Goal: Transaction & Acquisition: Purchase product/service

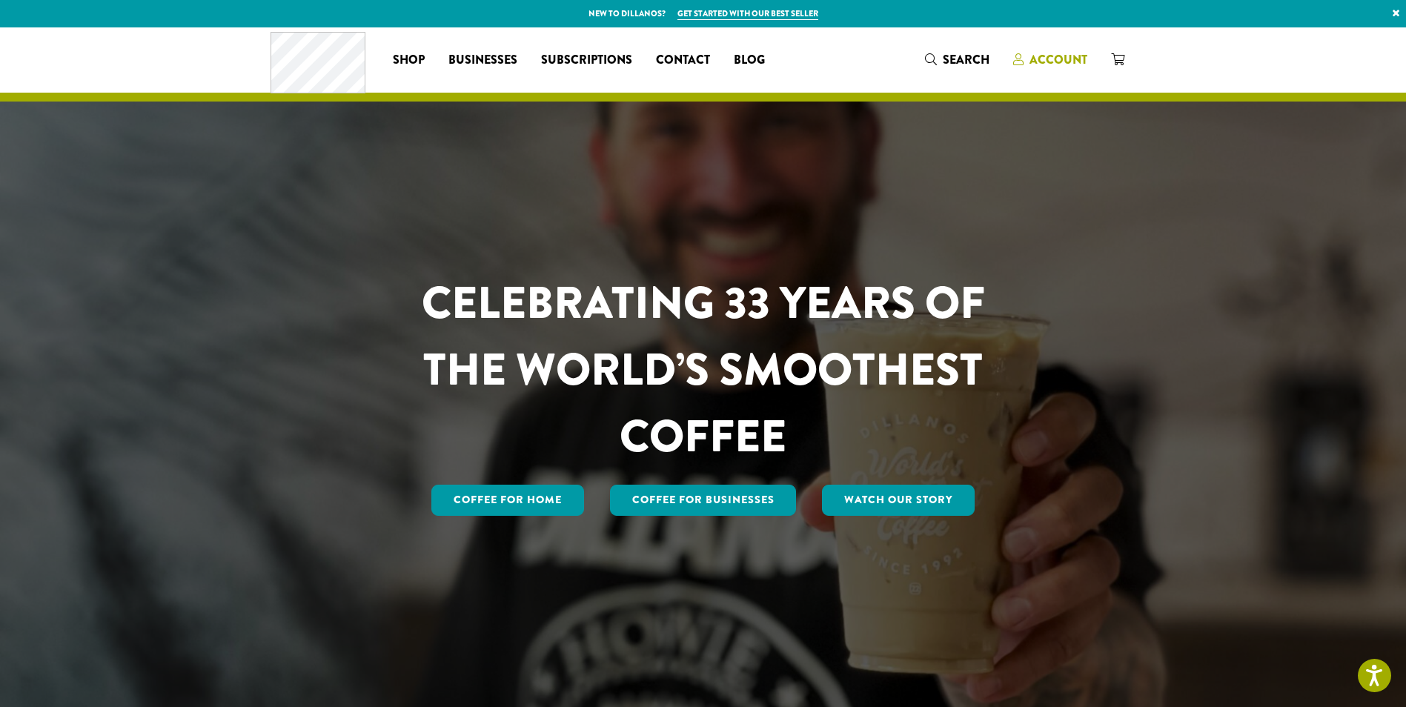
click at [1064, 64] on span "Account" at bounding box center [1058, 59] width 58 height 17
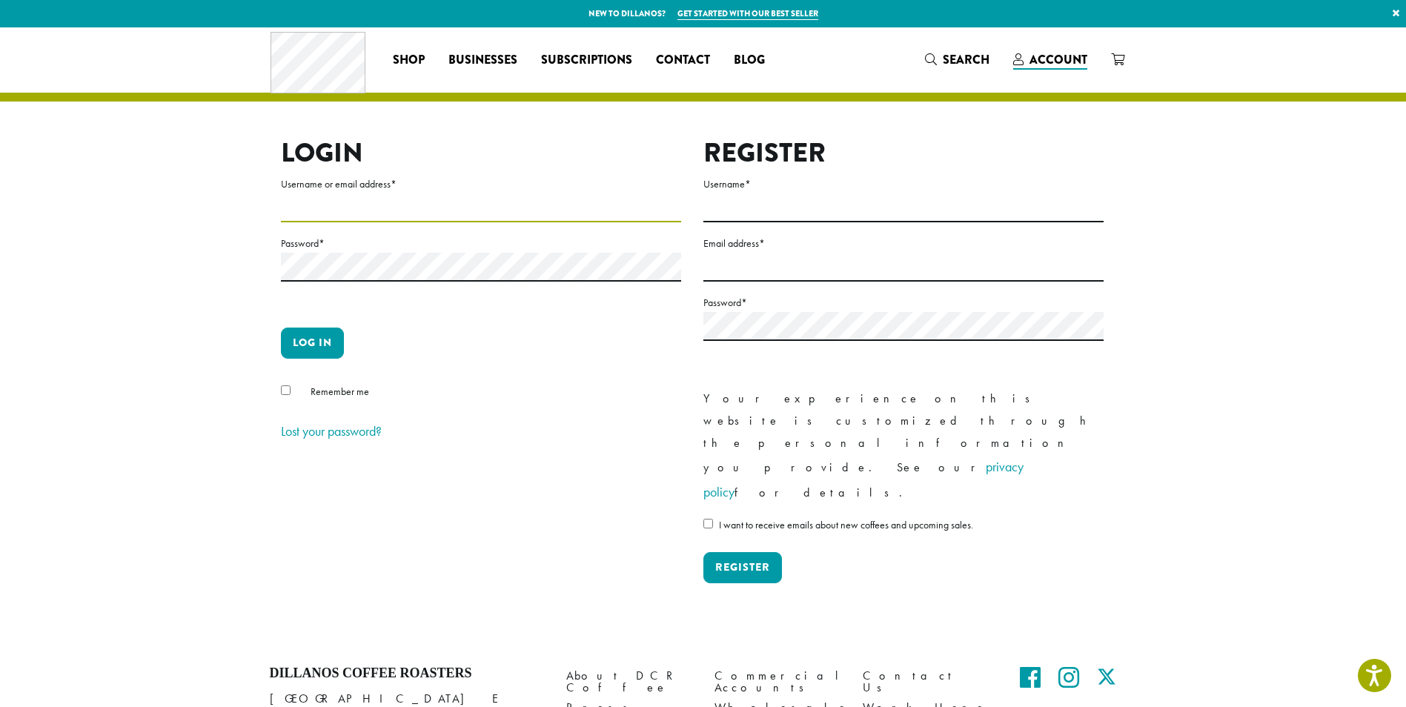
click at [367, 209] on input "Username or email address *" at bounding box center [481, 207] width 400 height 29
type input "**********"
click at [281, 328] on button "Log in" at bounding box center [312, 343] width 63 height 31
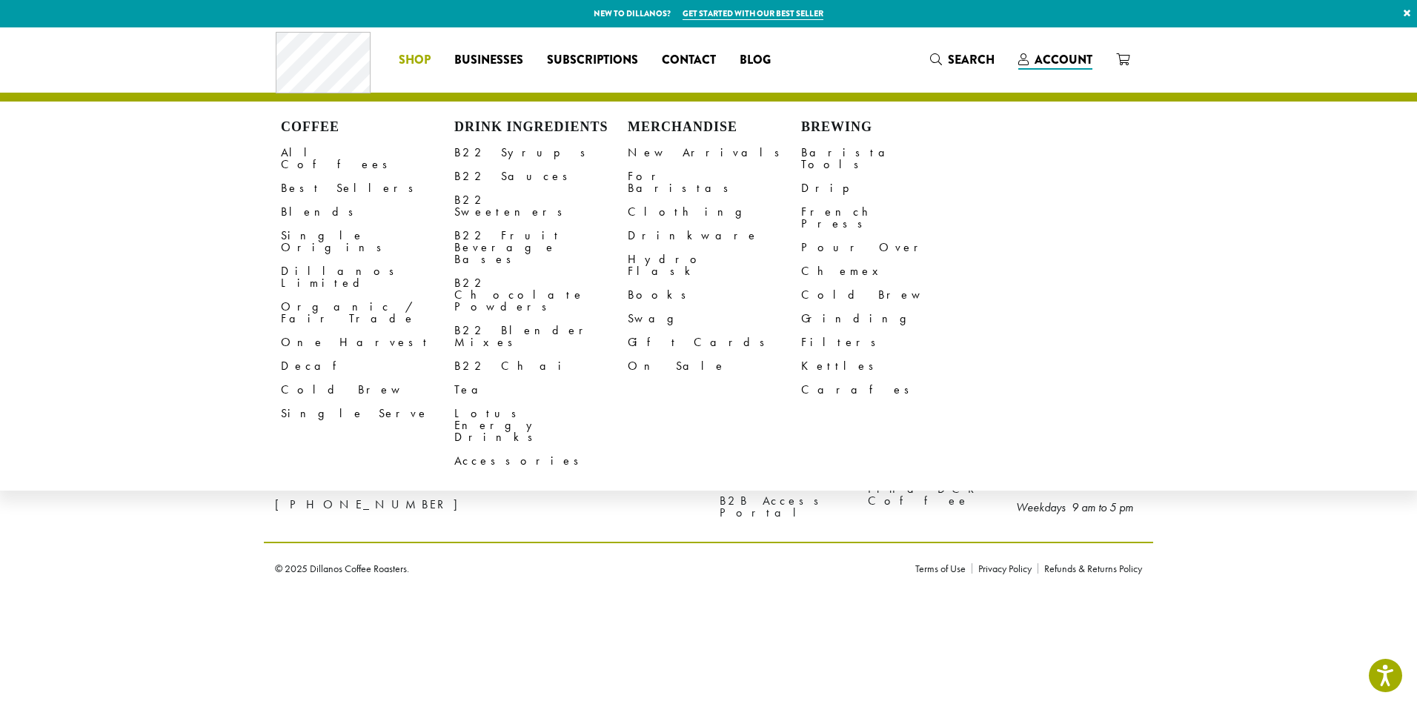
click at [422, 55] on span "Shop" at bounding box center [415, 60] width 32 height 19
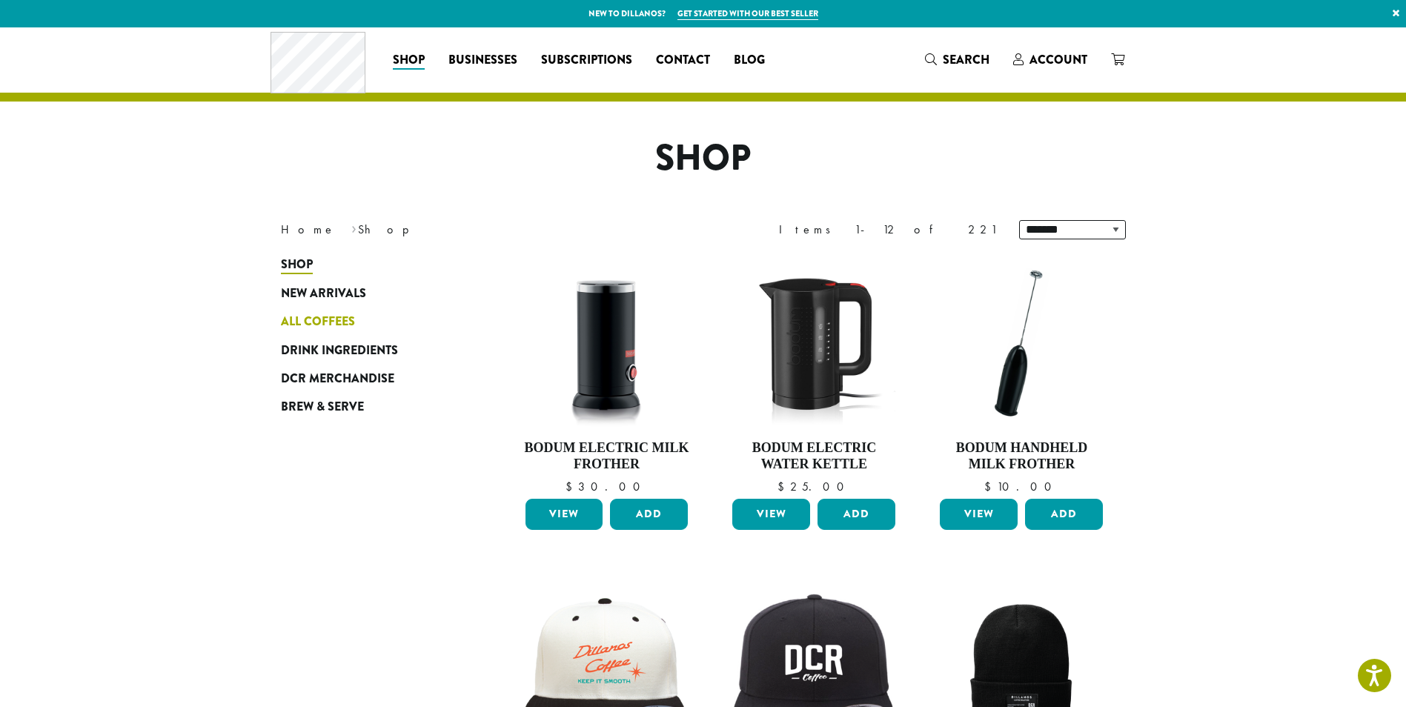
click at [333, 320] on span "All Coffees" at bounding box center [318, 322] width 74 height 19
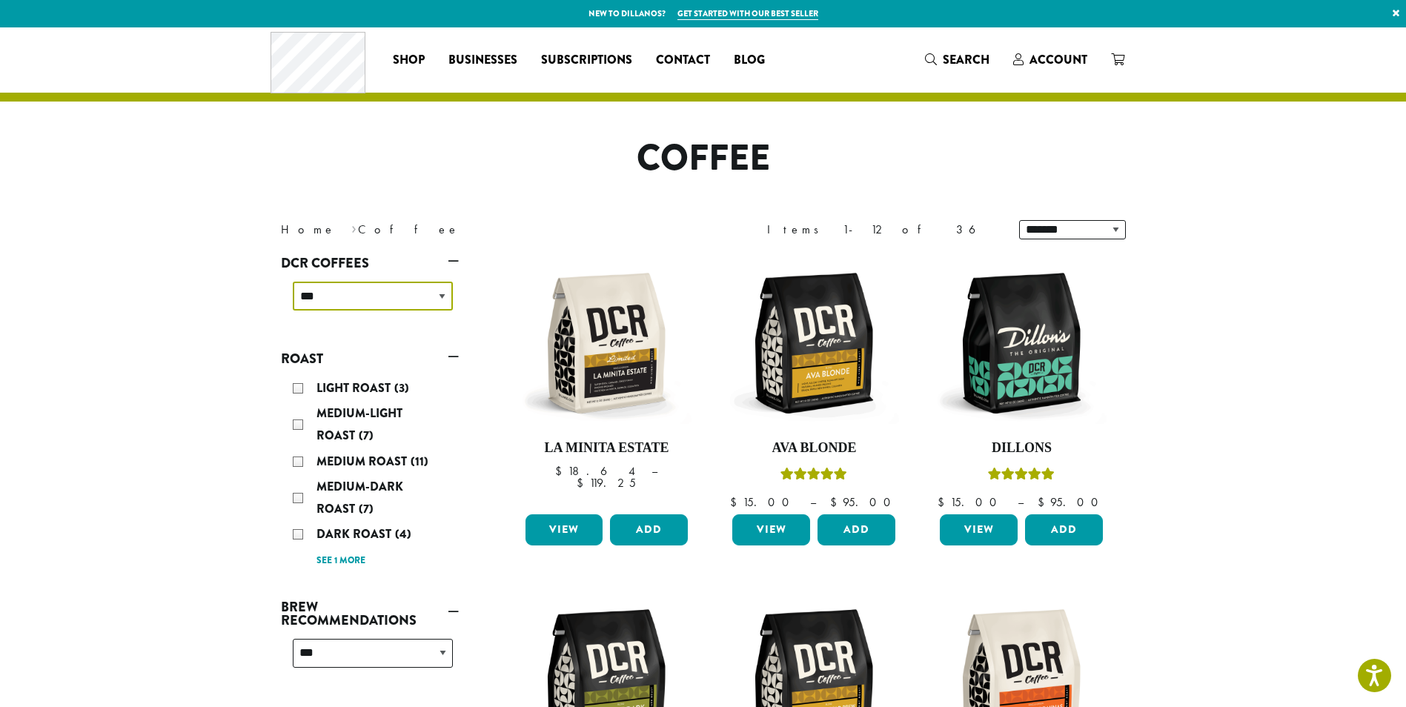
click at [442, 293] on select "**********" at bounding box center [373, 296] width 160 height 29
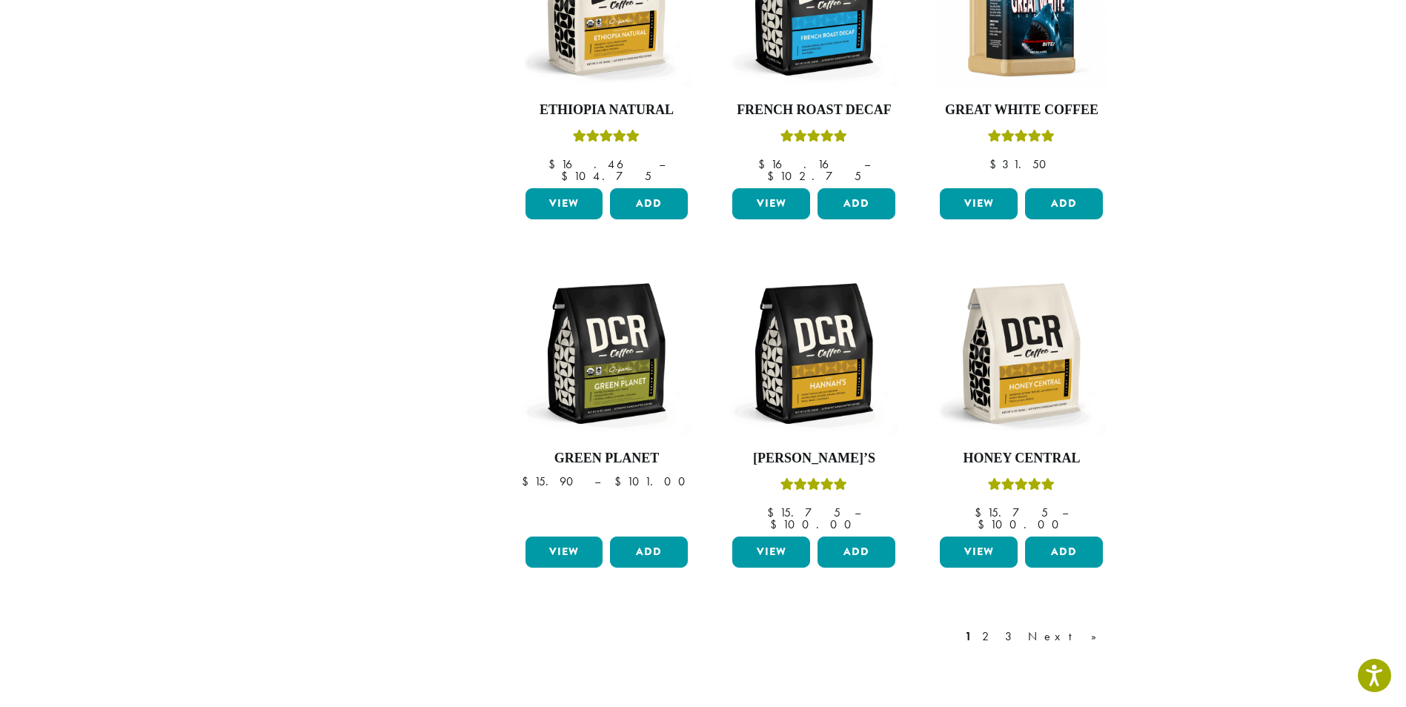
scroll to position [1038, 0]
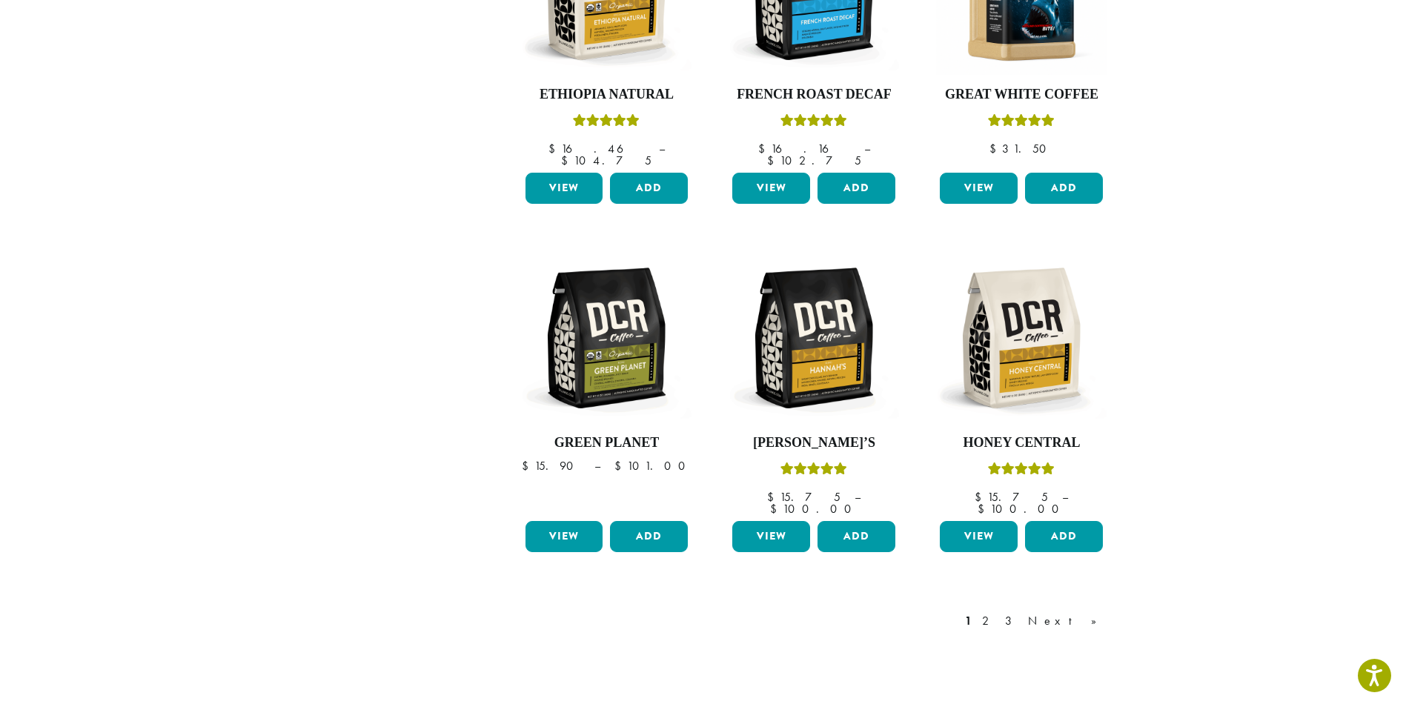
click at [1052, 612] on div "1 2 3 Next »" at bounding box center [1038, 621] width 153 height 18
click at [997, 612] on link "2" at bounding box center [988, 621] width 19 height 18
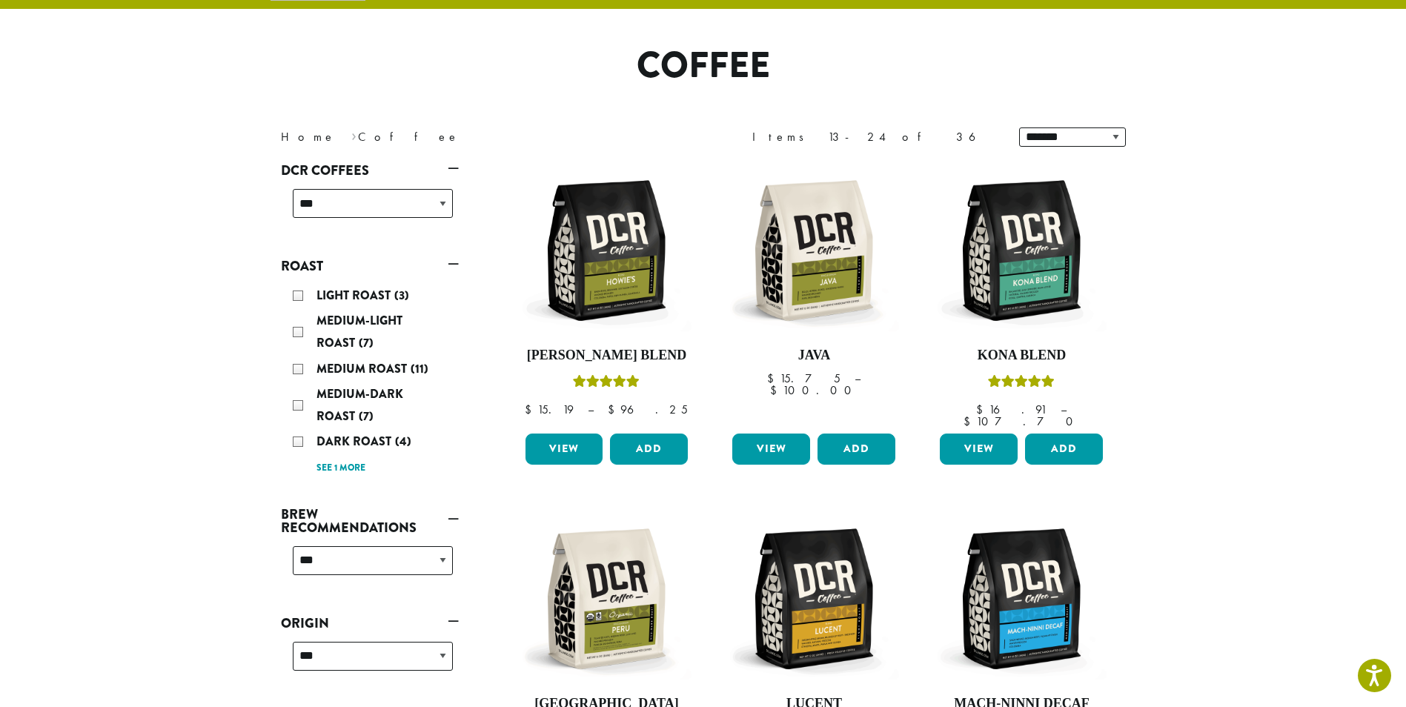
scroll to position [91, 0]
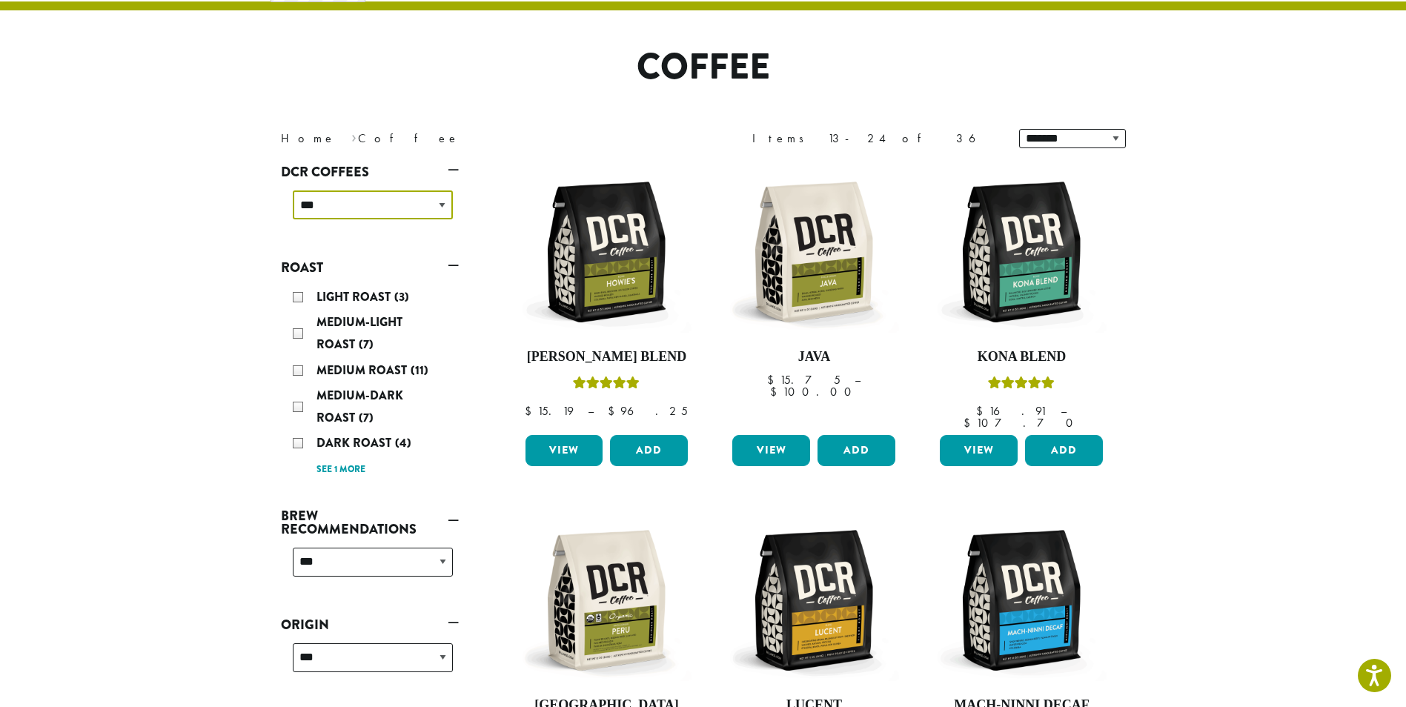
click at [445, 211] on select "**********" at bounding box center [373, 204] width 160 height 29
click at [432, 208] on select "**********" at bounding box center [373, 204] width 160 height 29
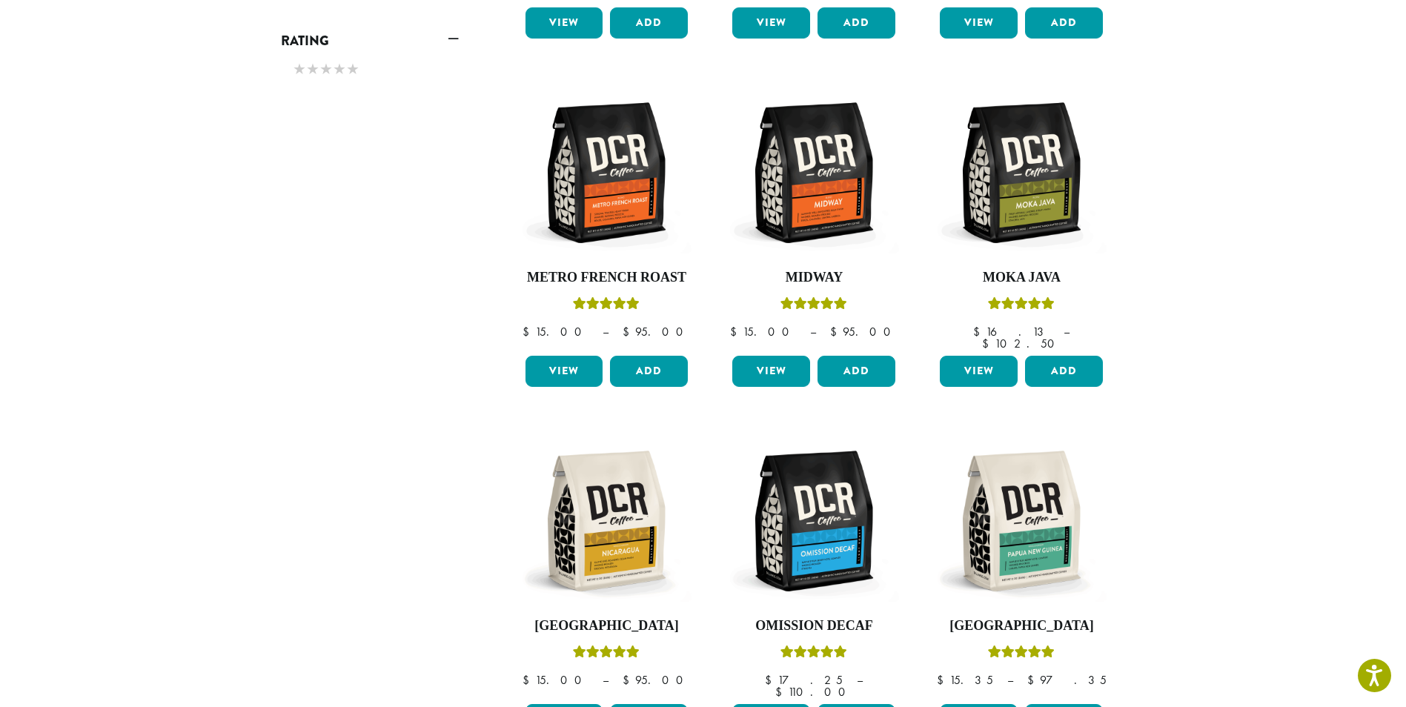
scroll to position [1129, 0]
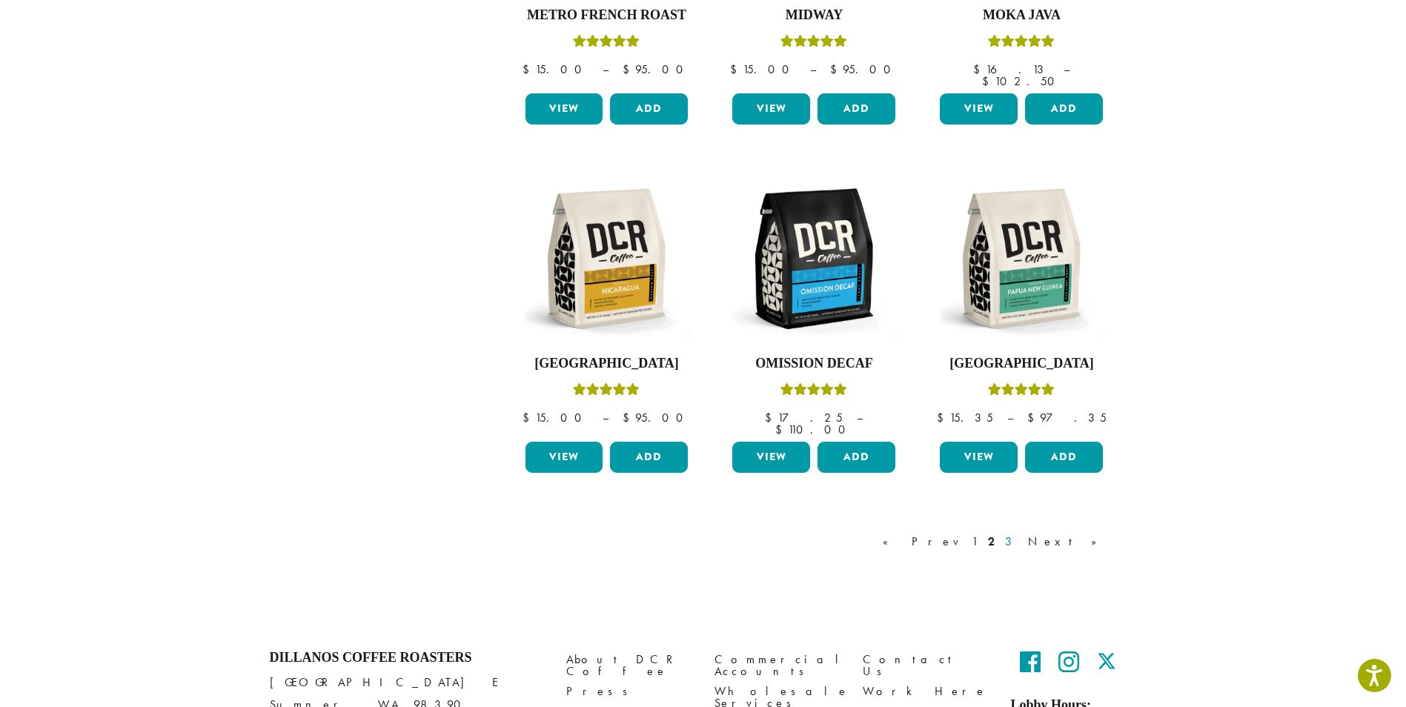
click at [1020, 533] on link "3" at bounding box center [1011, 542] width 19 height 18
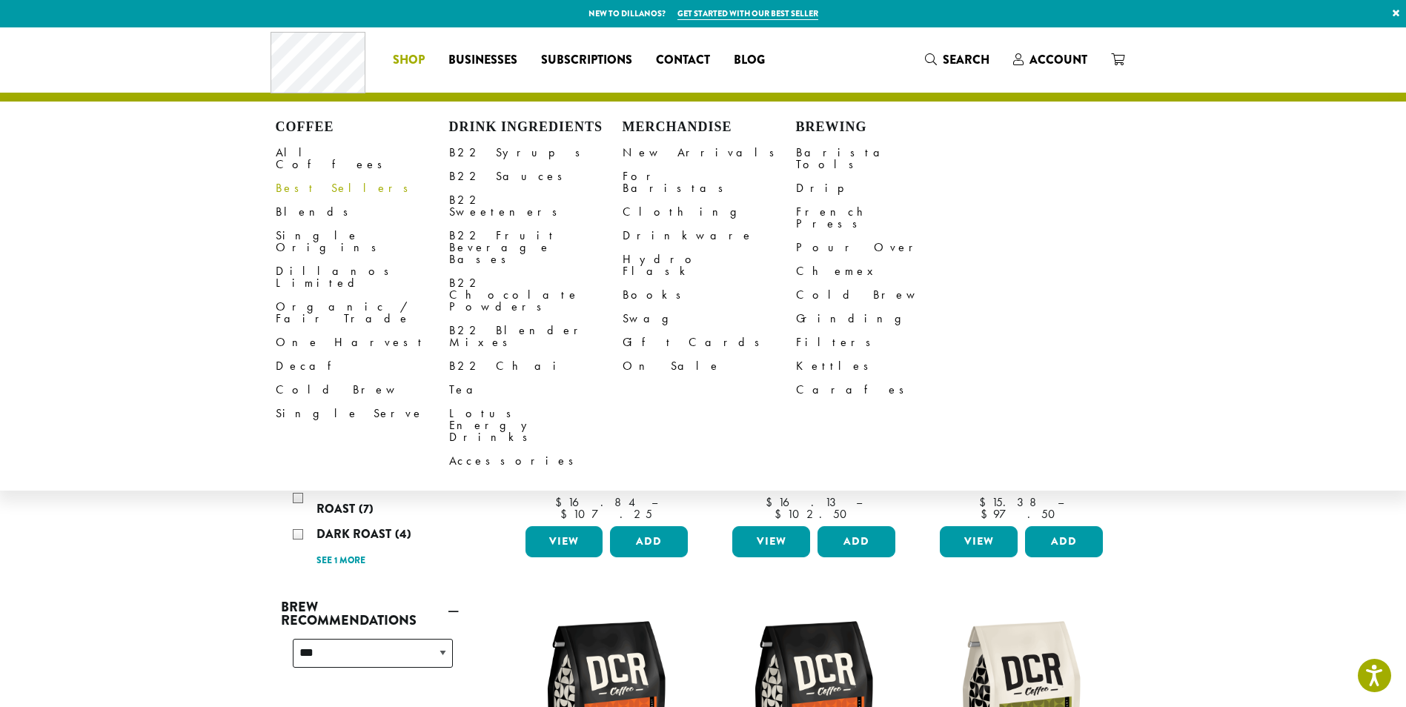
click at [298, 176] on link "Best Sellers" at bounding box center [362, 188] width 173 height 24
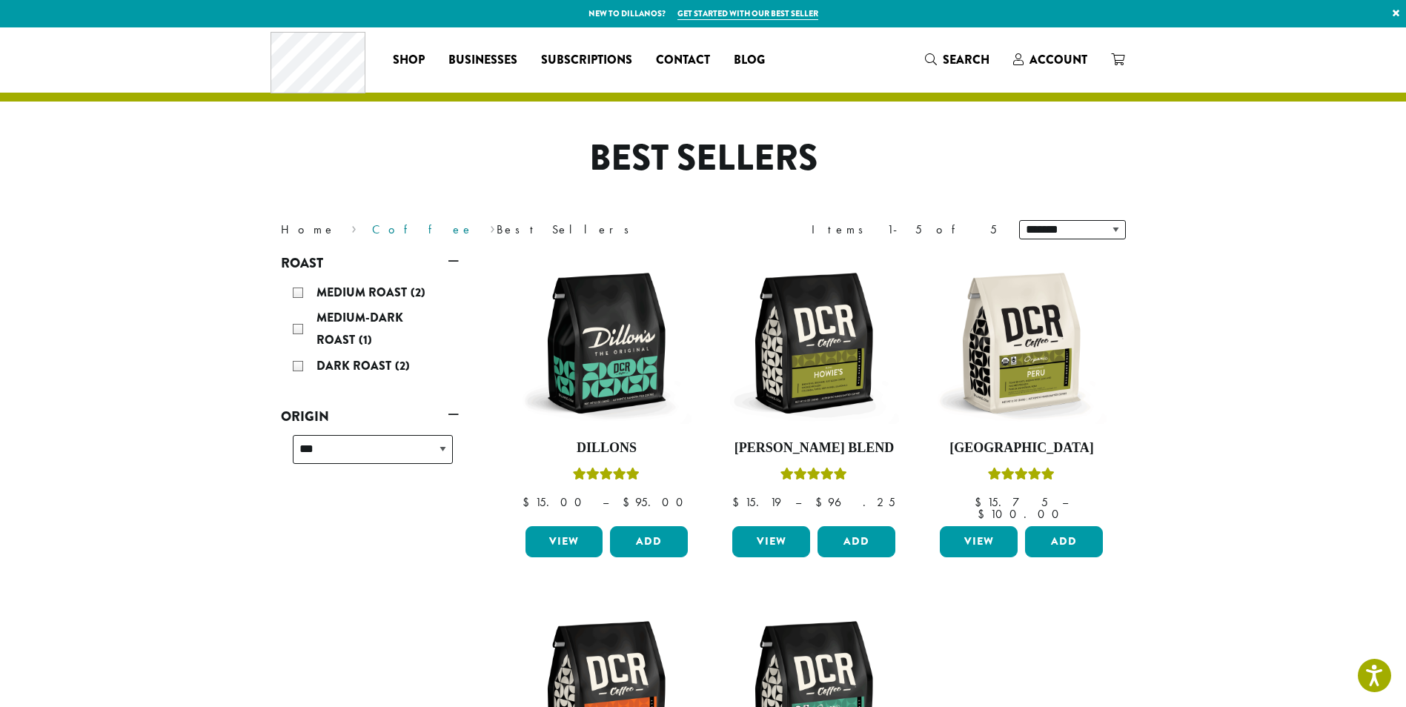
click at [372, 229] on link "Coffee" at bounding box center [423, 230] width 102 height 16
click at [594, 365] on img at bounding box center [606, 343] width 170 height 170
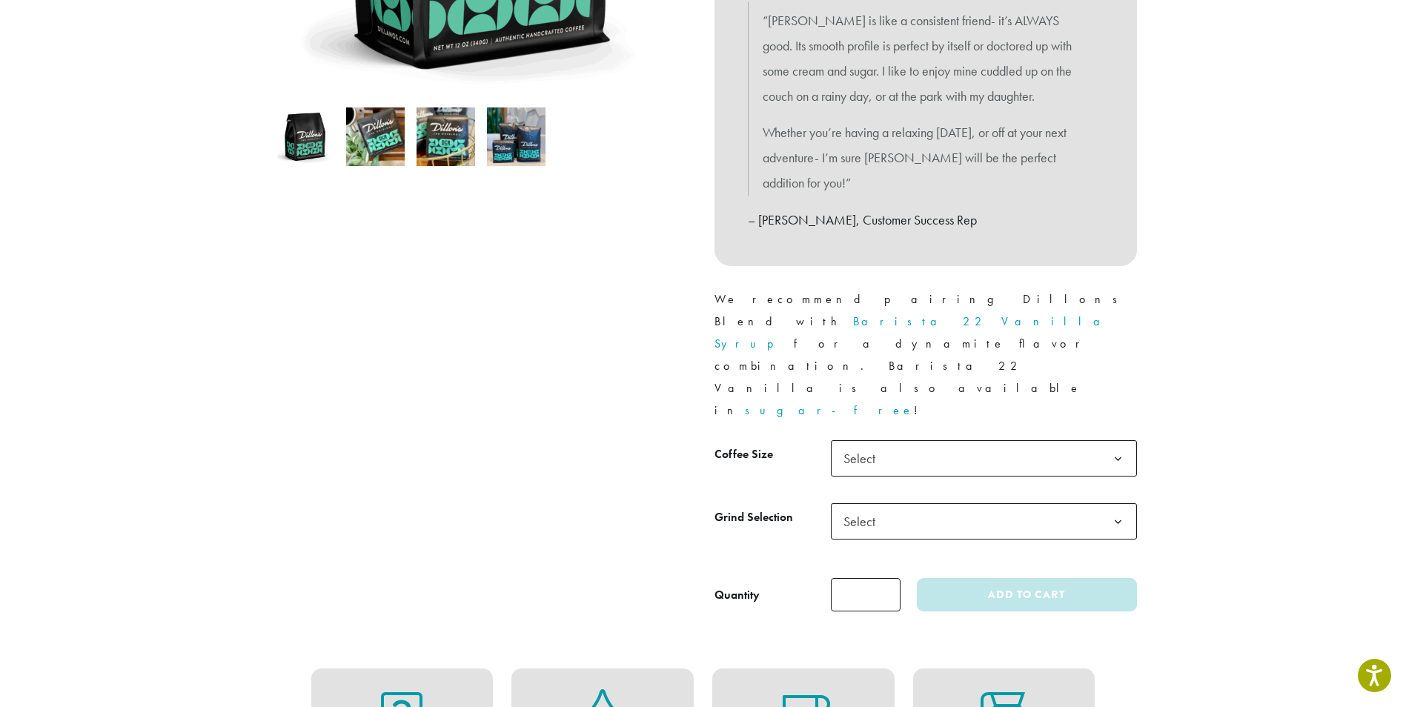
scroll to position [445, 0]
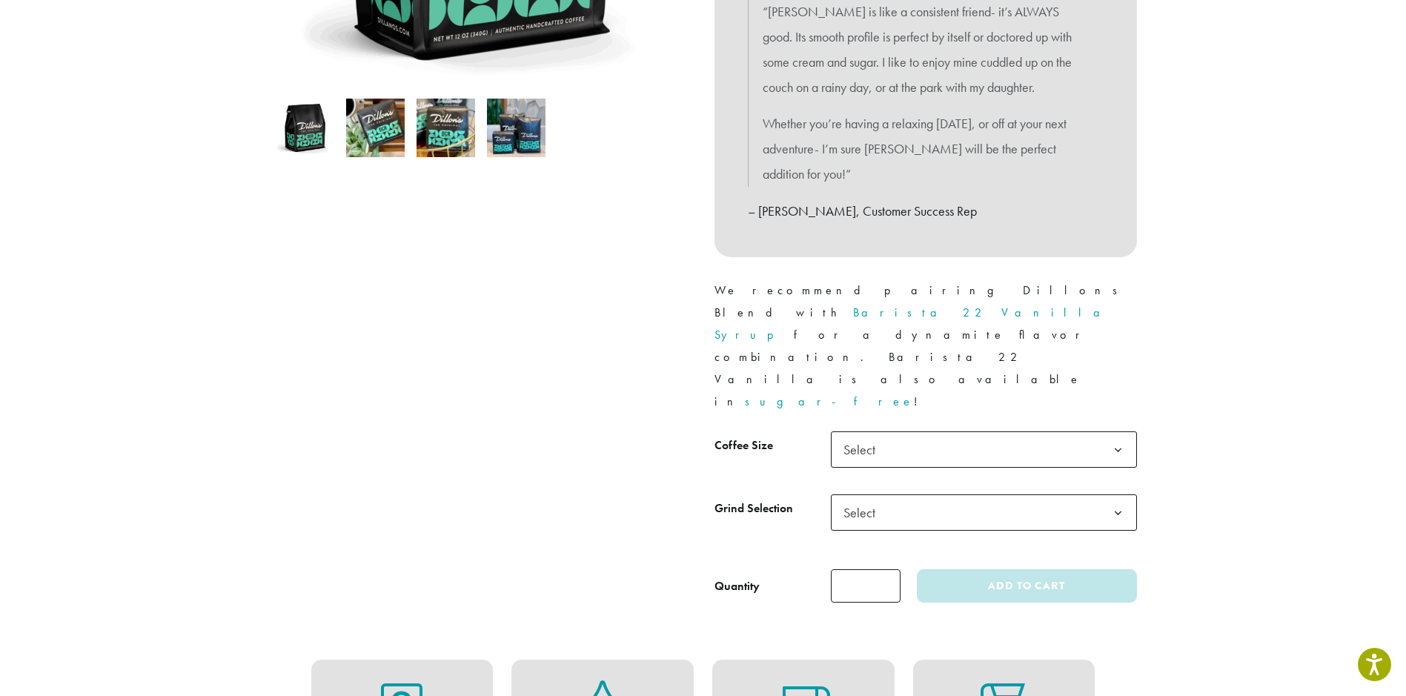
click at [1118, 432] on b at bounding box center [1118, 450] width 36 height 36
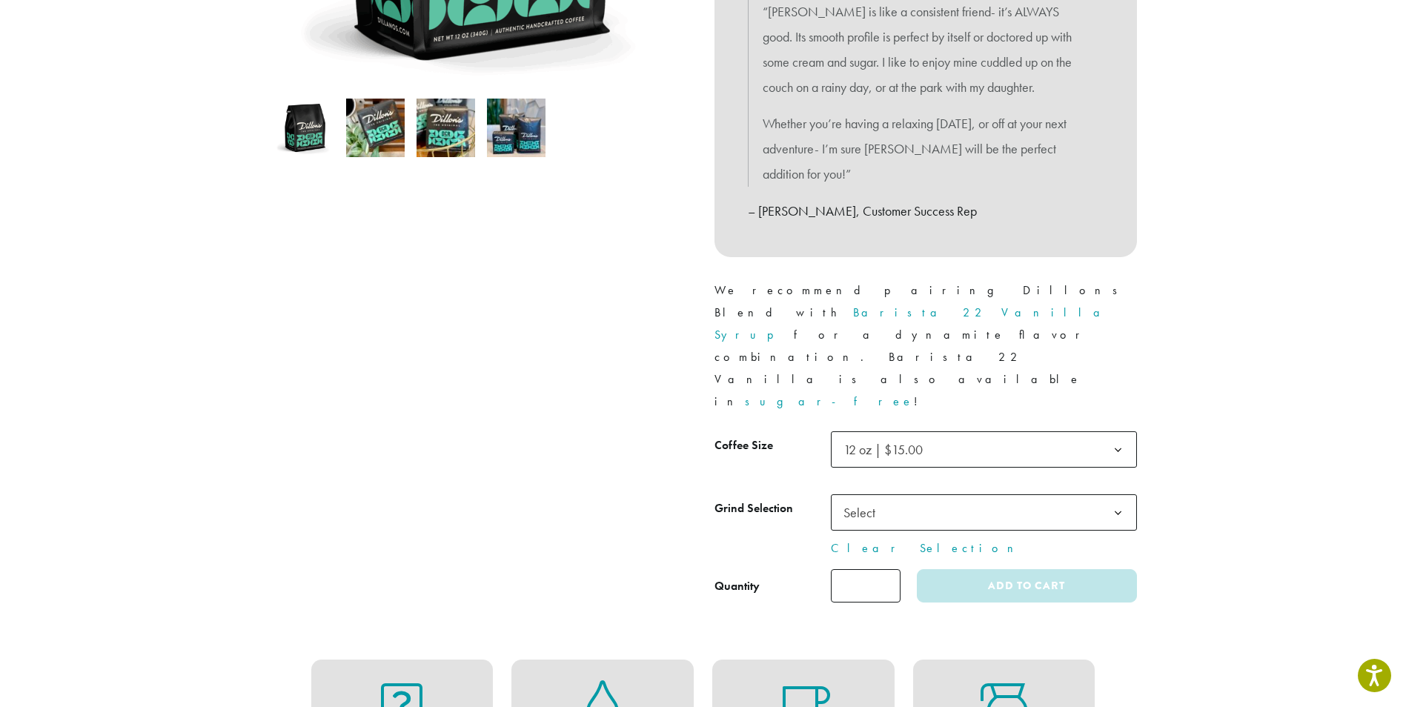
click at [1118, 495] on b at bounding box center [1118, 513] width 36 height 36
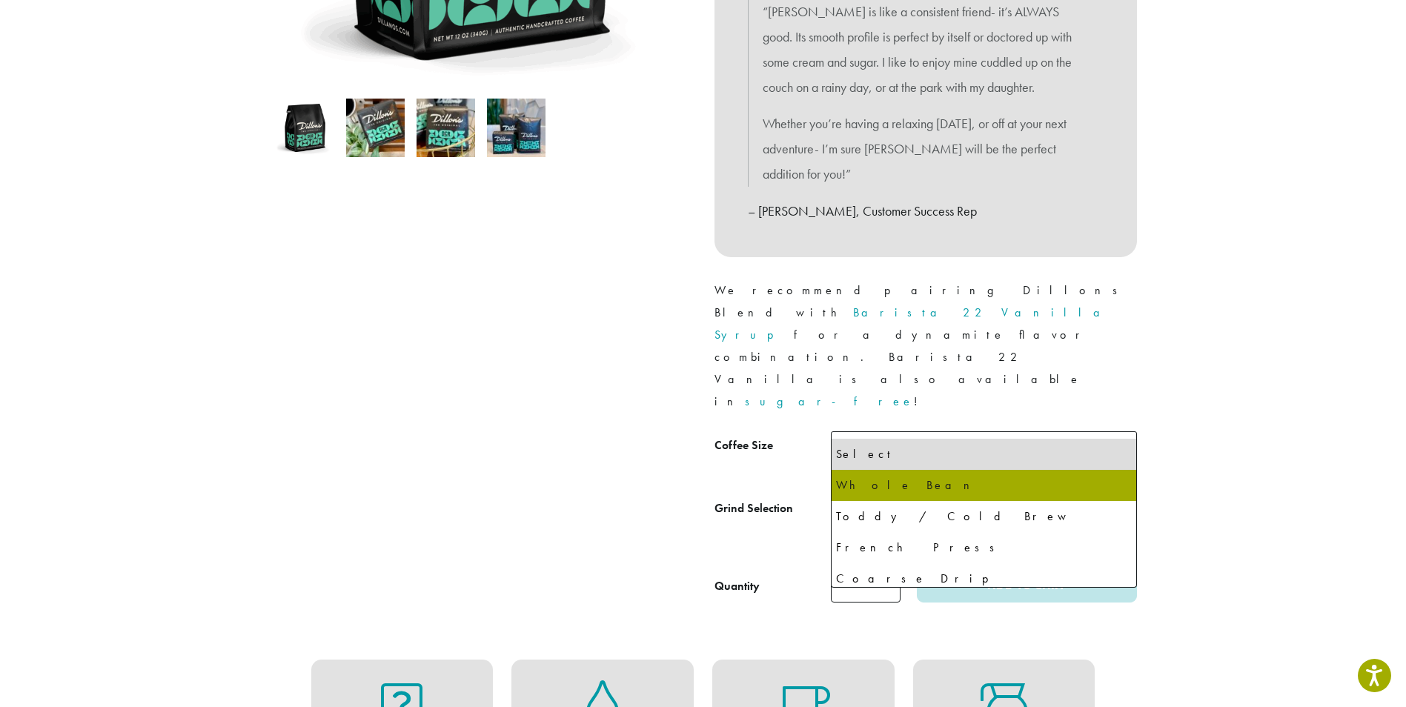
select select "*********"
select select "**********"
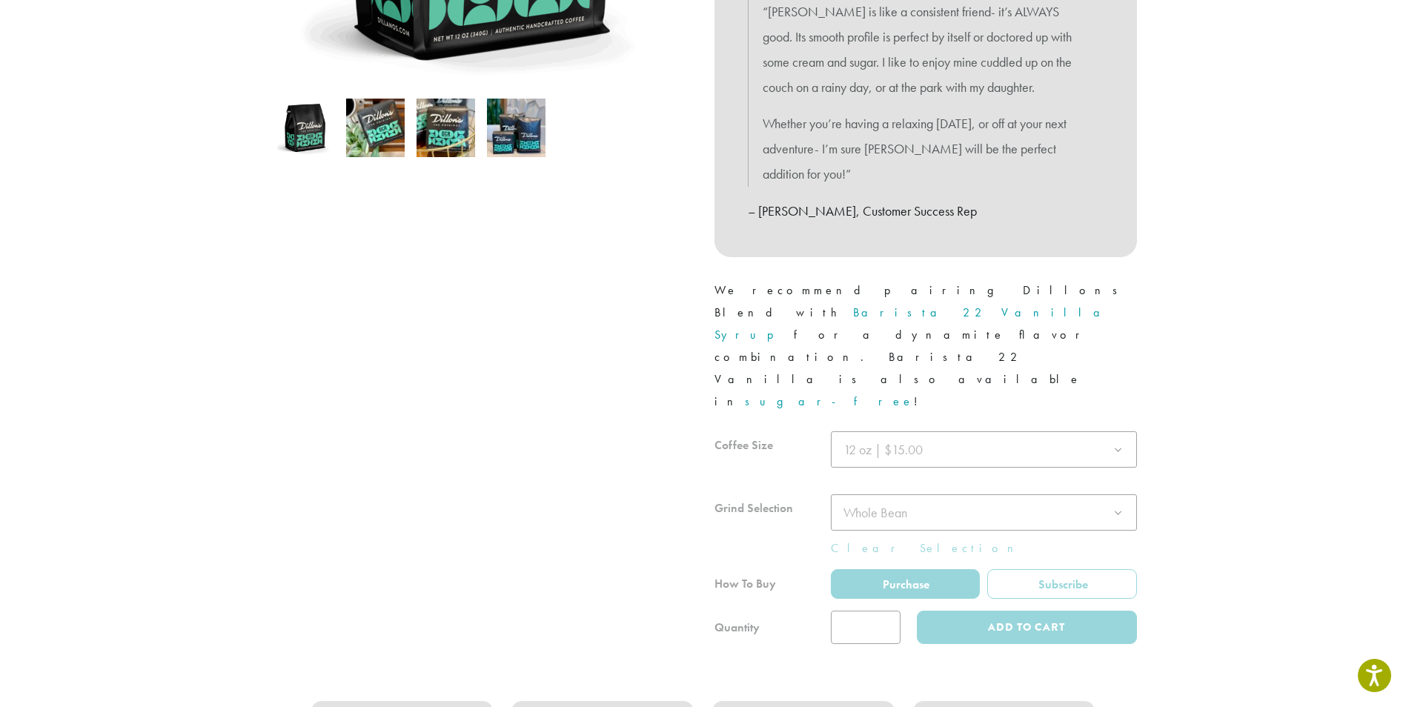
click at [873, 545] on div at bounding box center [925, 537] width 422 height 213
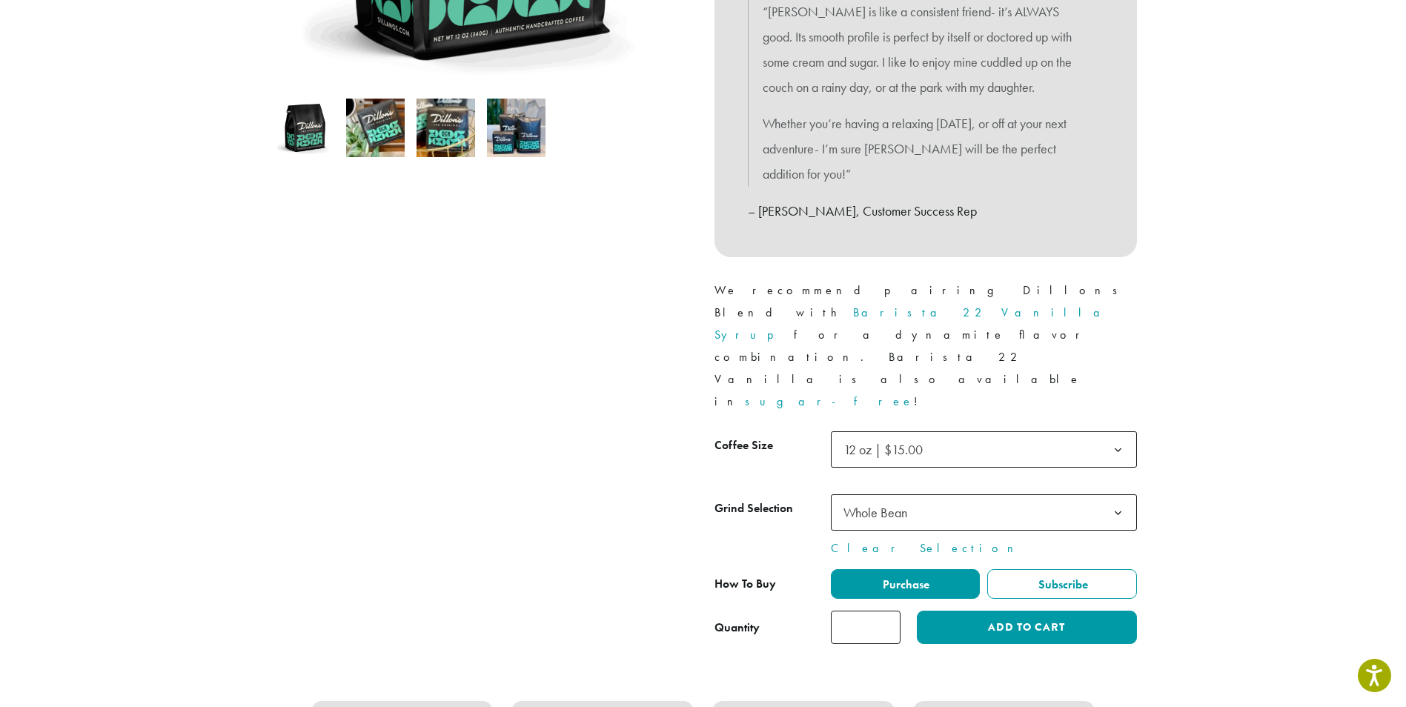
click at [884, 611] on input "*" at bounding box center [866, 627] width 70 height 33
type input "*"
click at [886, 611] on input "*" at bounding box center [866, 627] width 70 height 33
click at [1032, 611] on button "Add to cart" at bounding box center [1026, 627] width 219 height 33
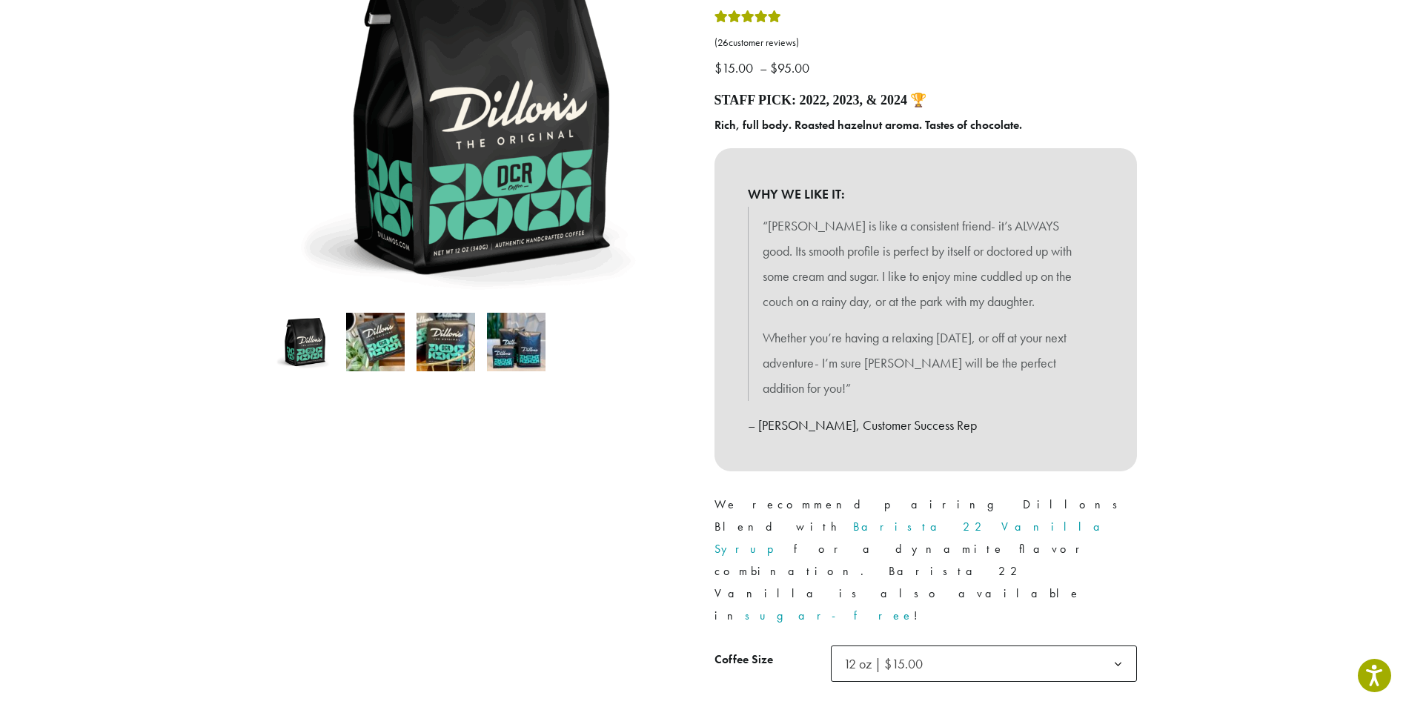
scroll to position [148, 0]
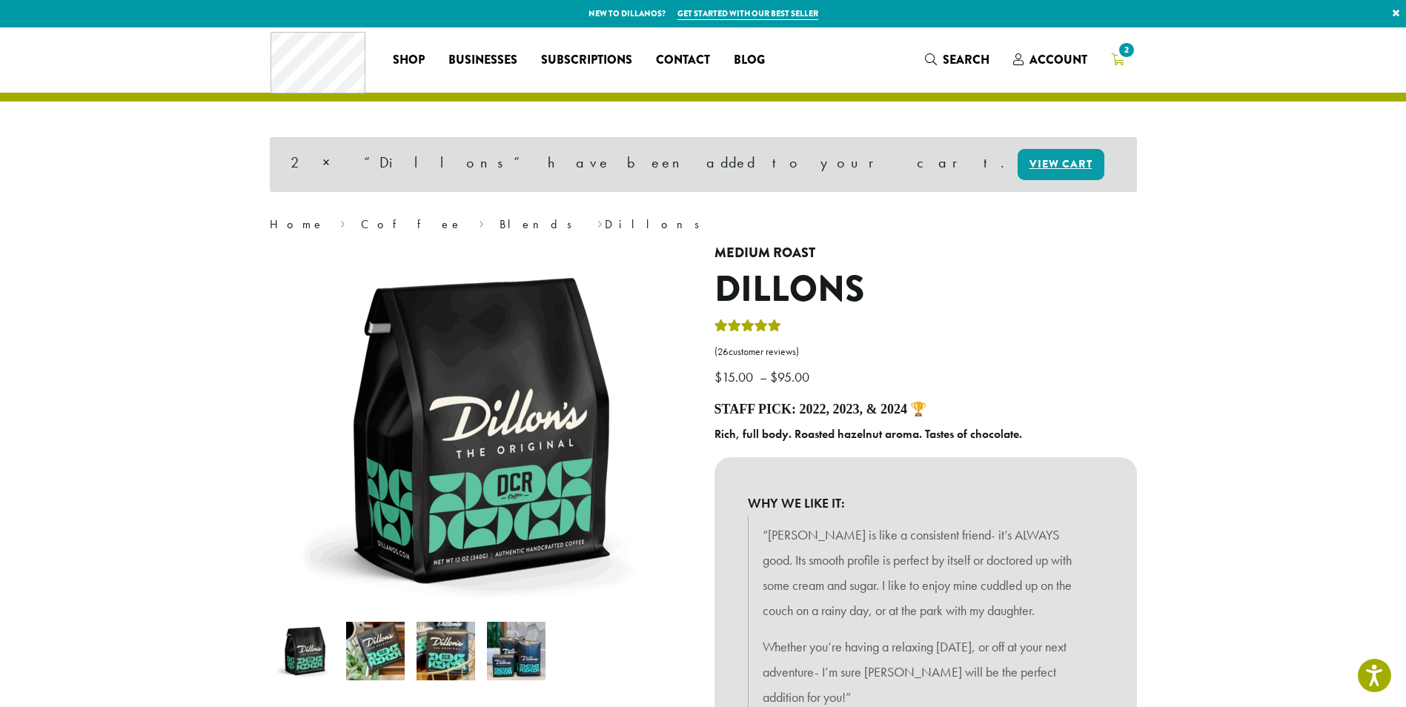
click at [1118, 59] on icon "2" at bounding box center [1117, 59] width 13 height 12
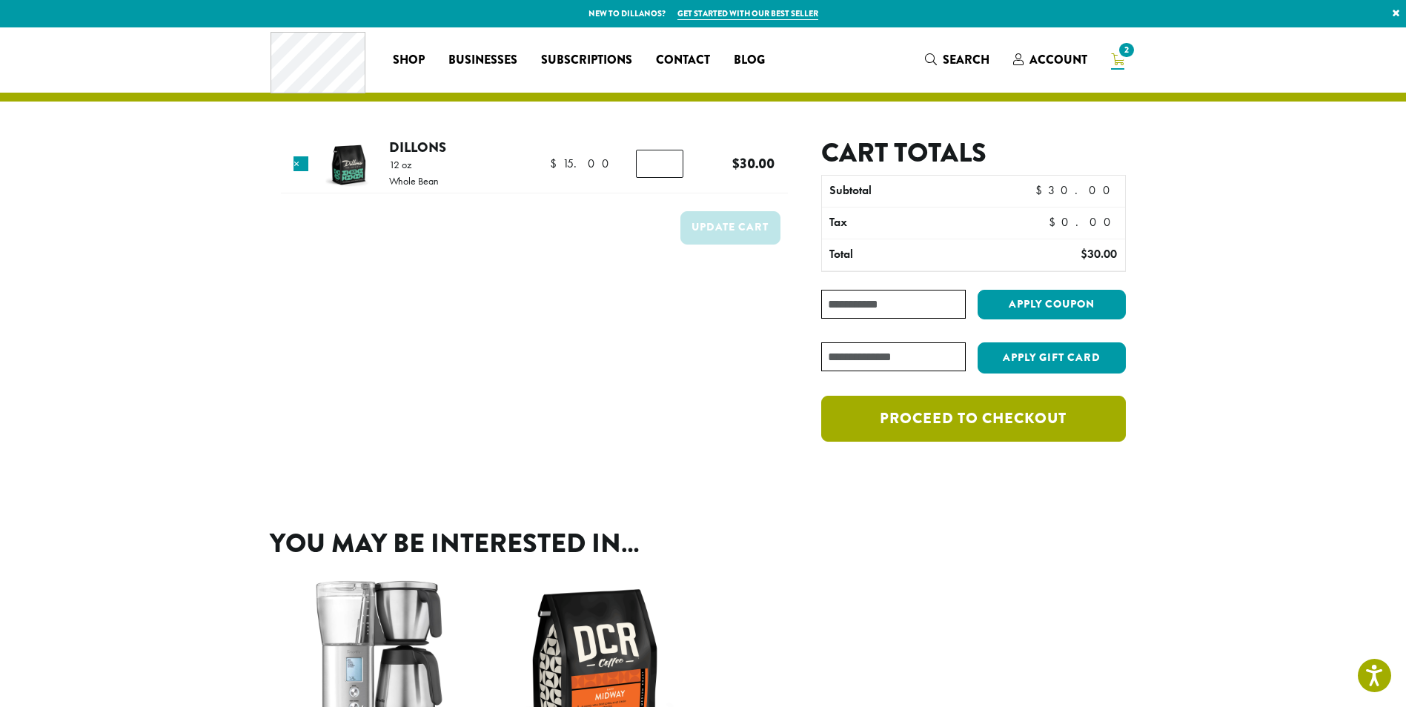
click at [996, 416] on link "Proceed to checkout" at bounding box center [973, 419] width 304 height 46
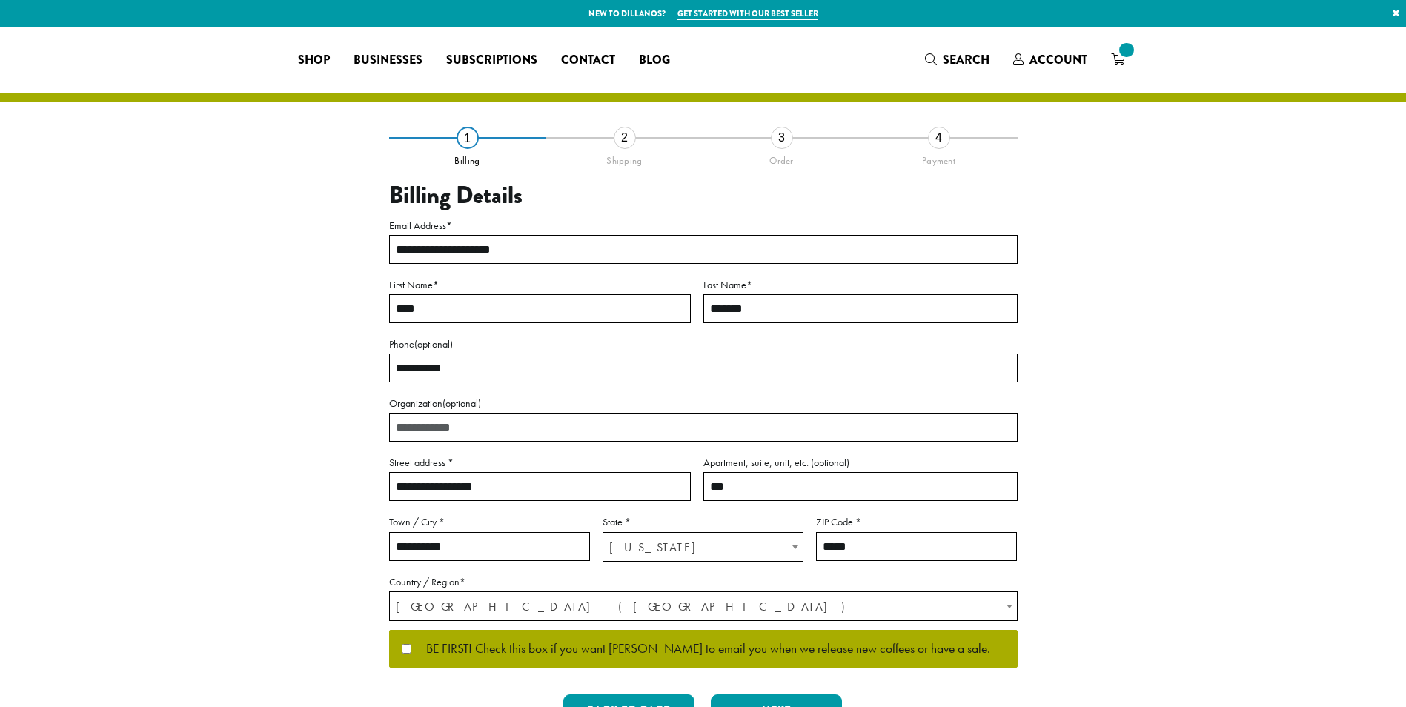
select select "**"
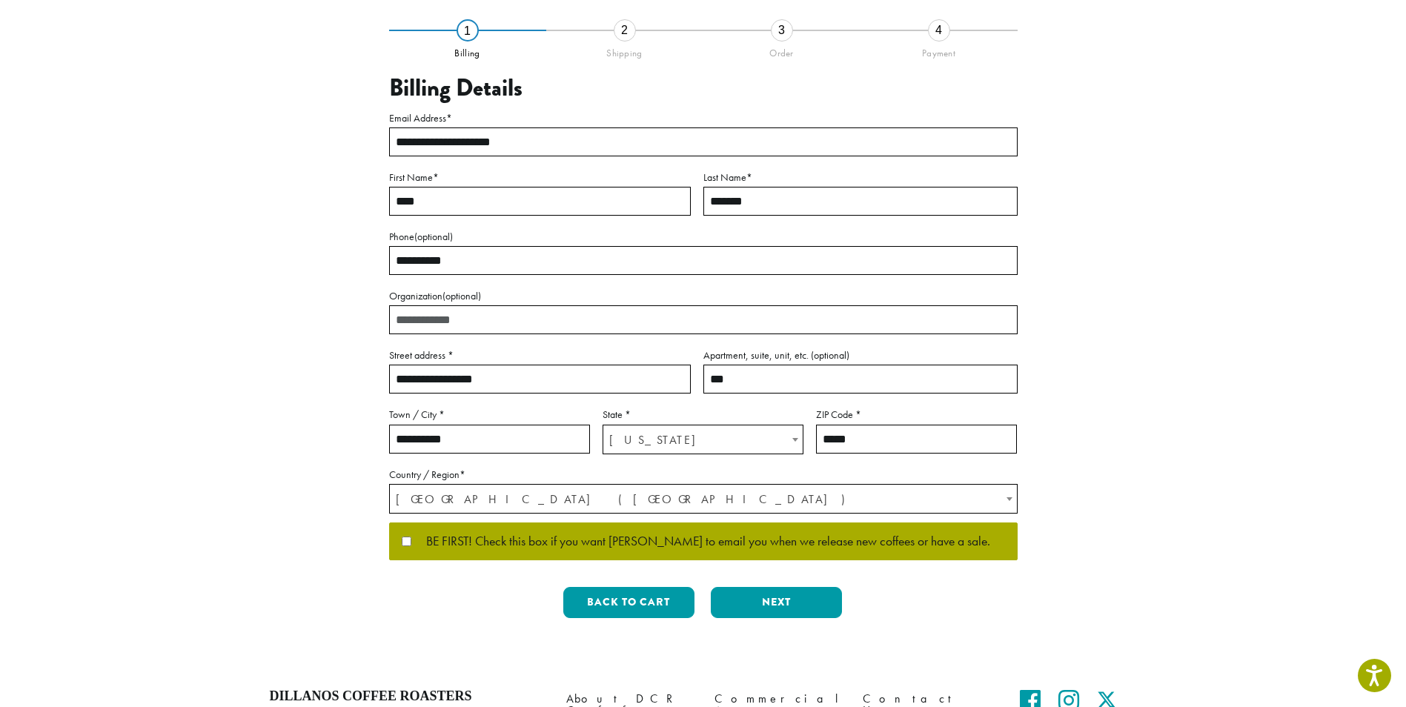
scroll to position [256, 0]
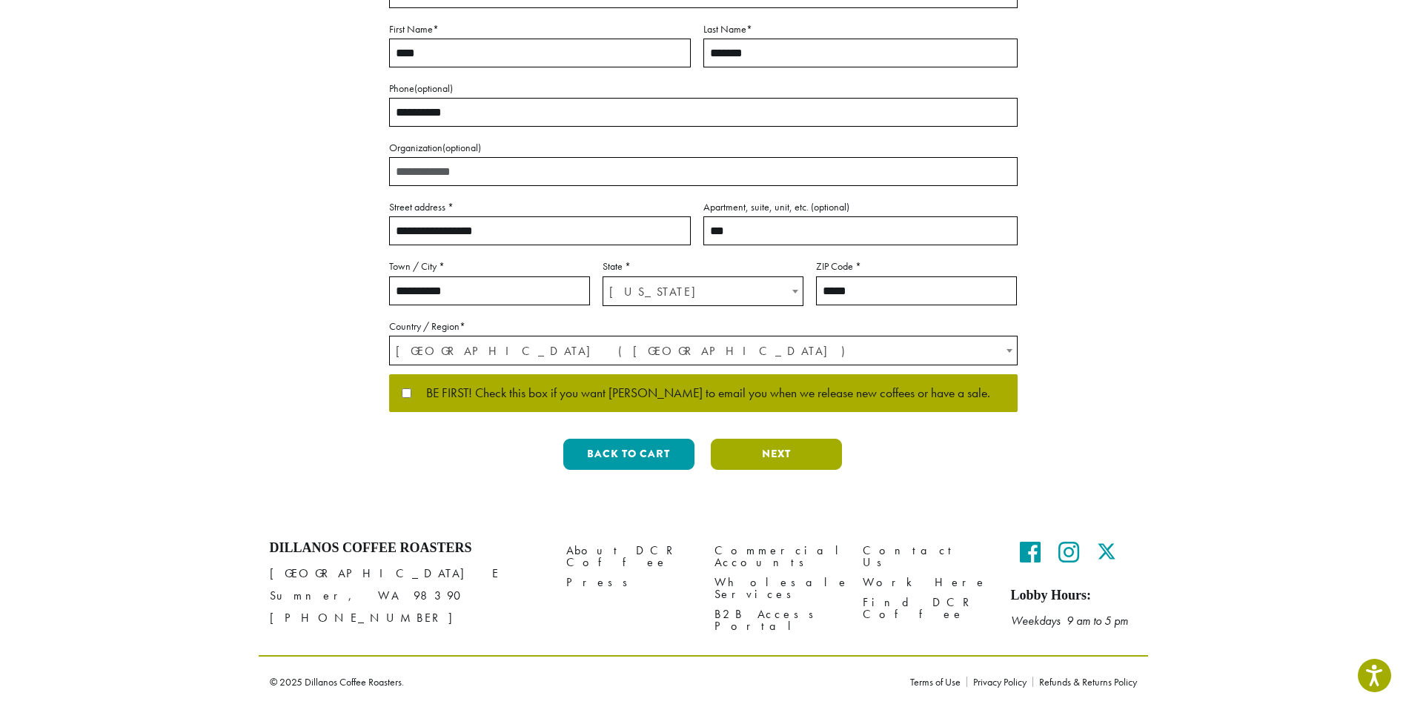
click at [808, 454] on button "Next" at bounding box center [776, 454] width 131 height 31
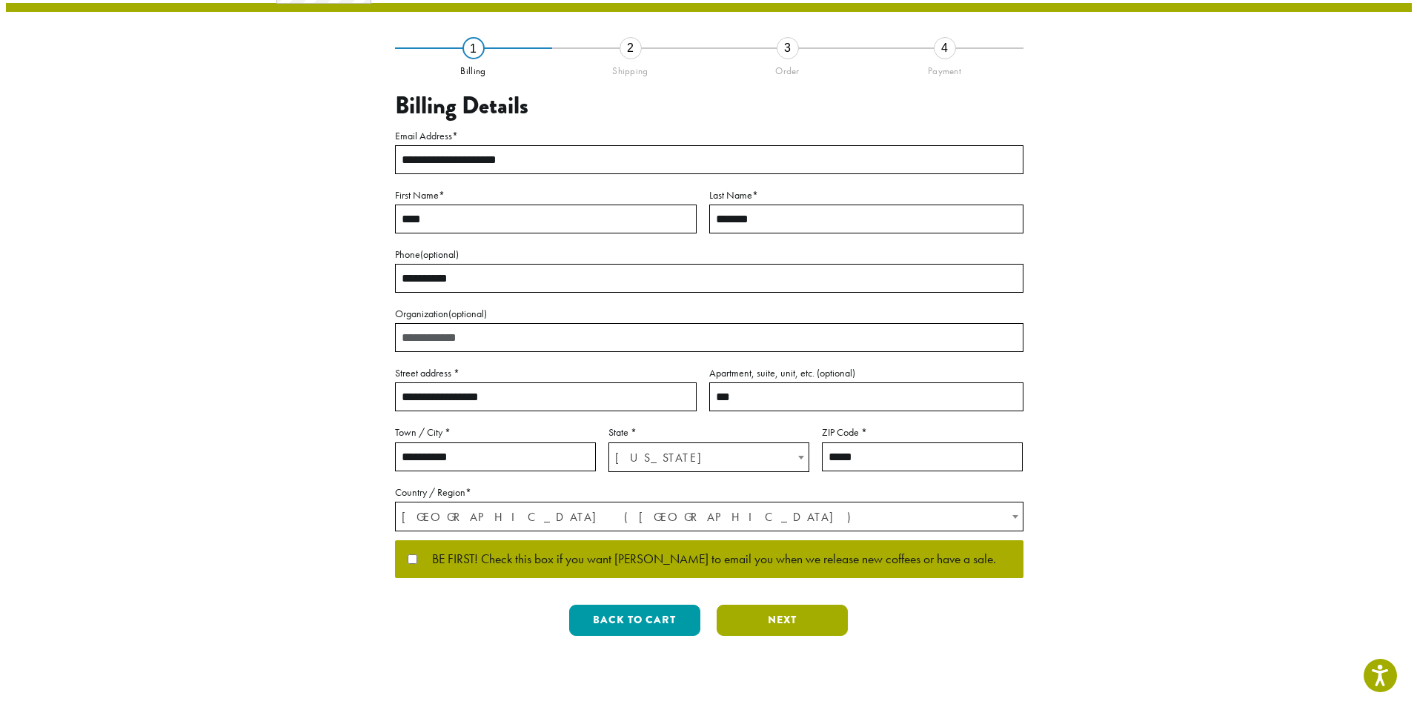
scroll to position [0, 0]
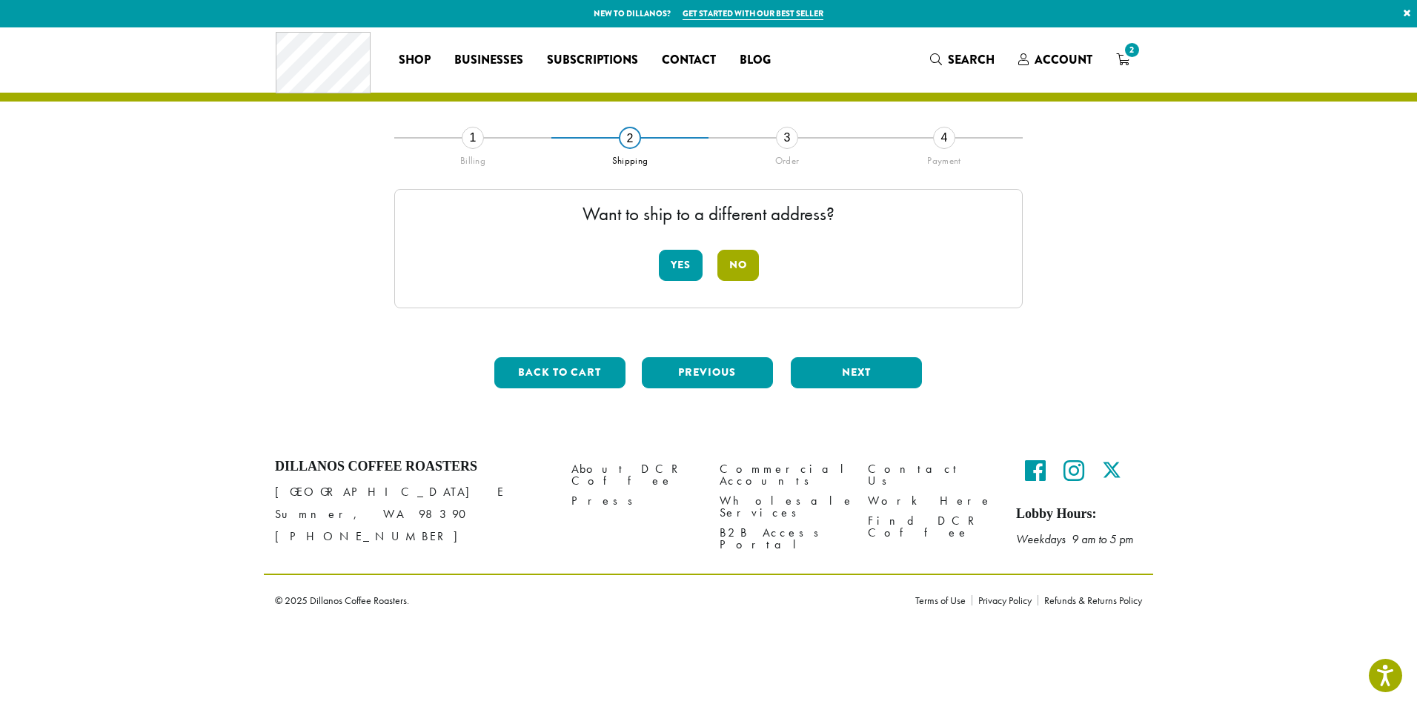
click at [742, 259] on button "No" at bounding box center [738, 265] width 42 height 31
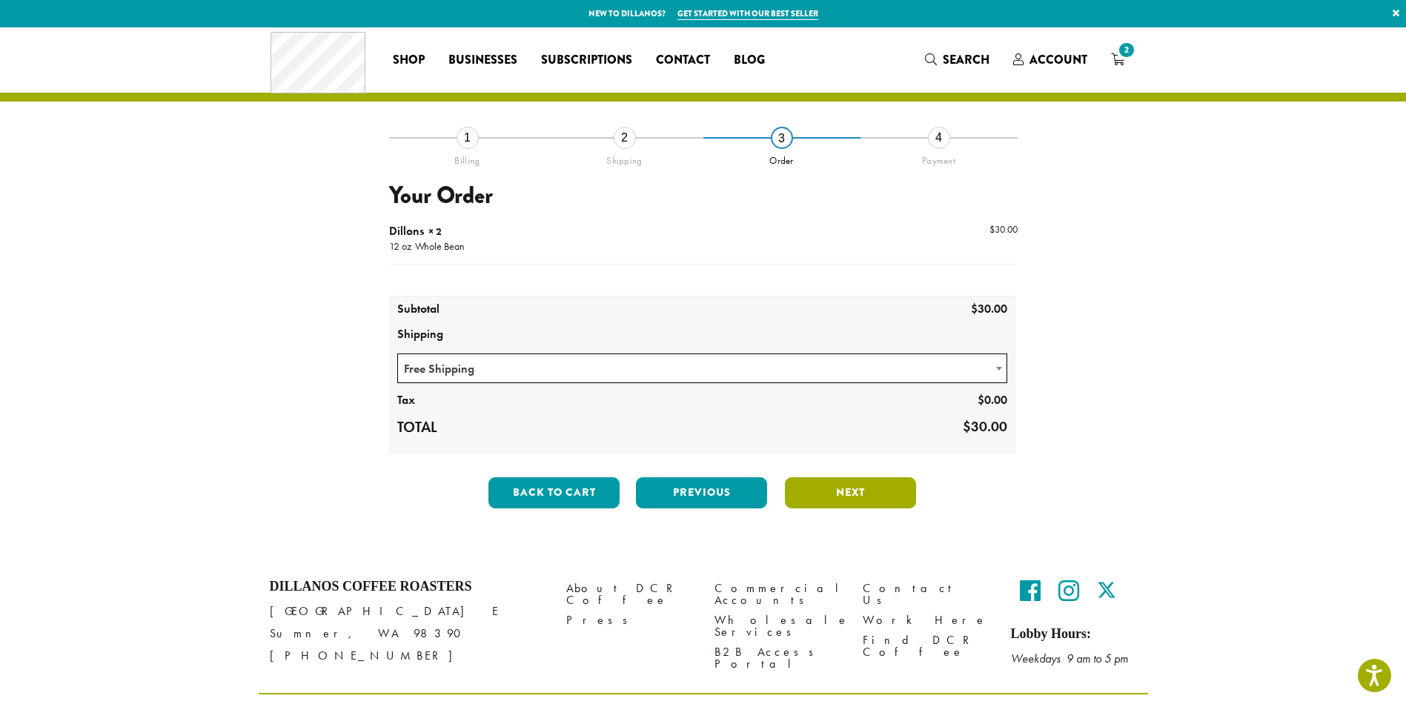
click at [831, 497] on button "Next" at bounding box center [850, 492] width 131 height 31
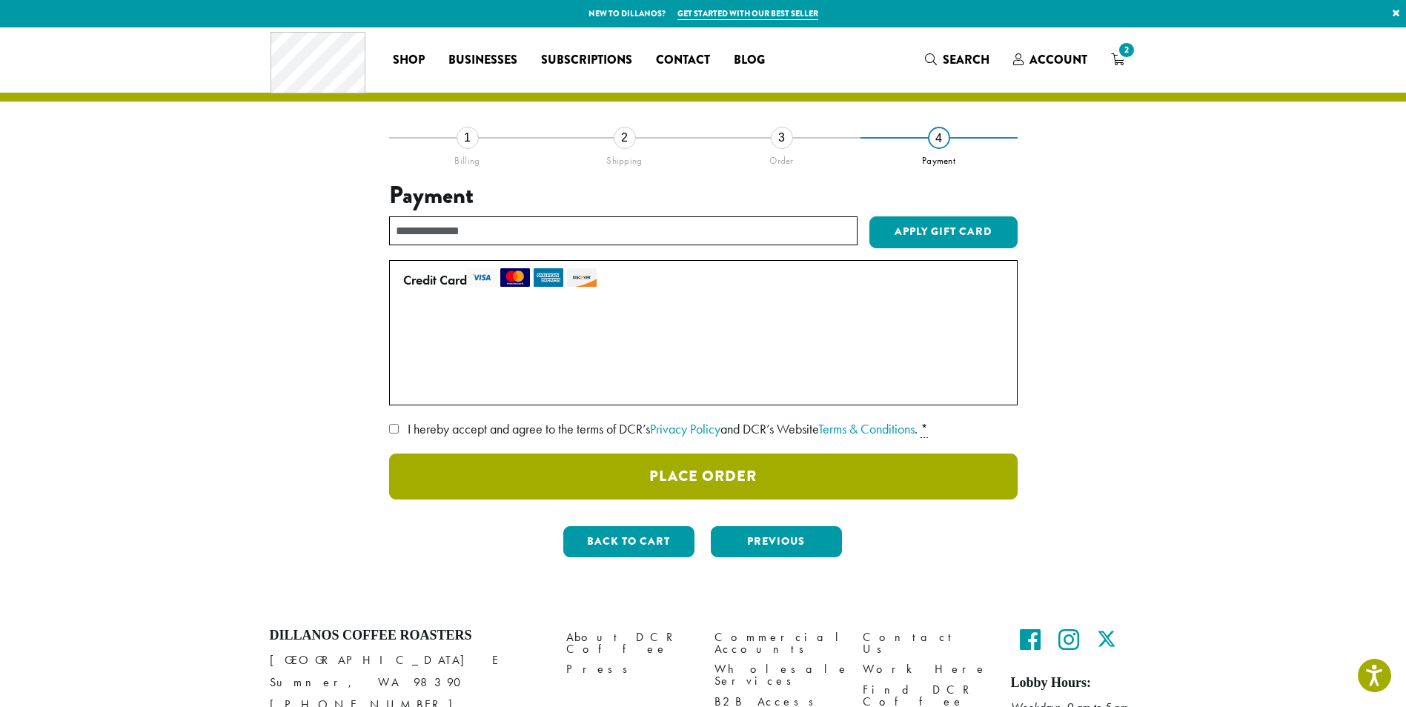
click at [701, 480] on button "Place Order" at bounding box center [703, 477] width 628 height 46
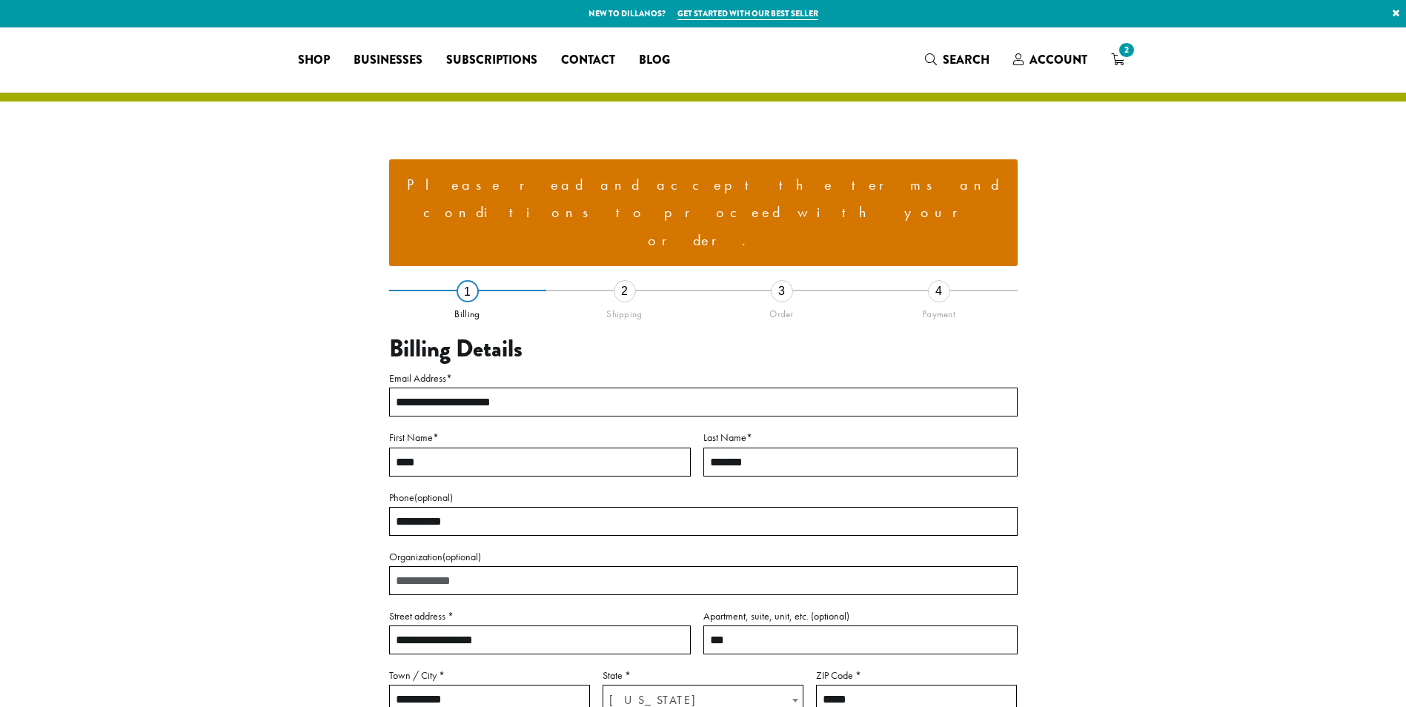
select select "**"
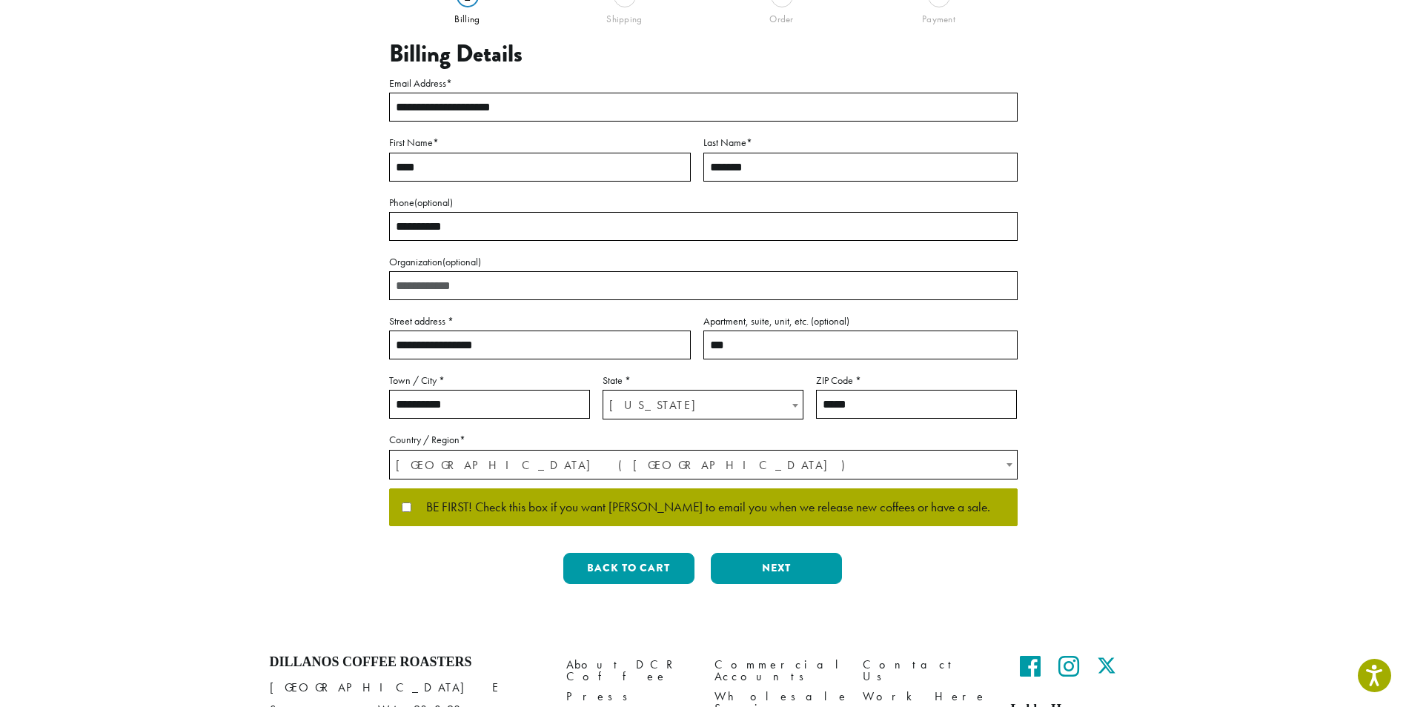
scroll to position [353, 0]
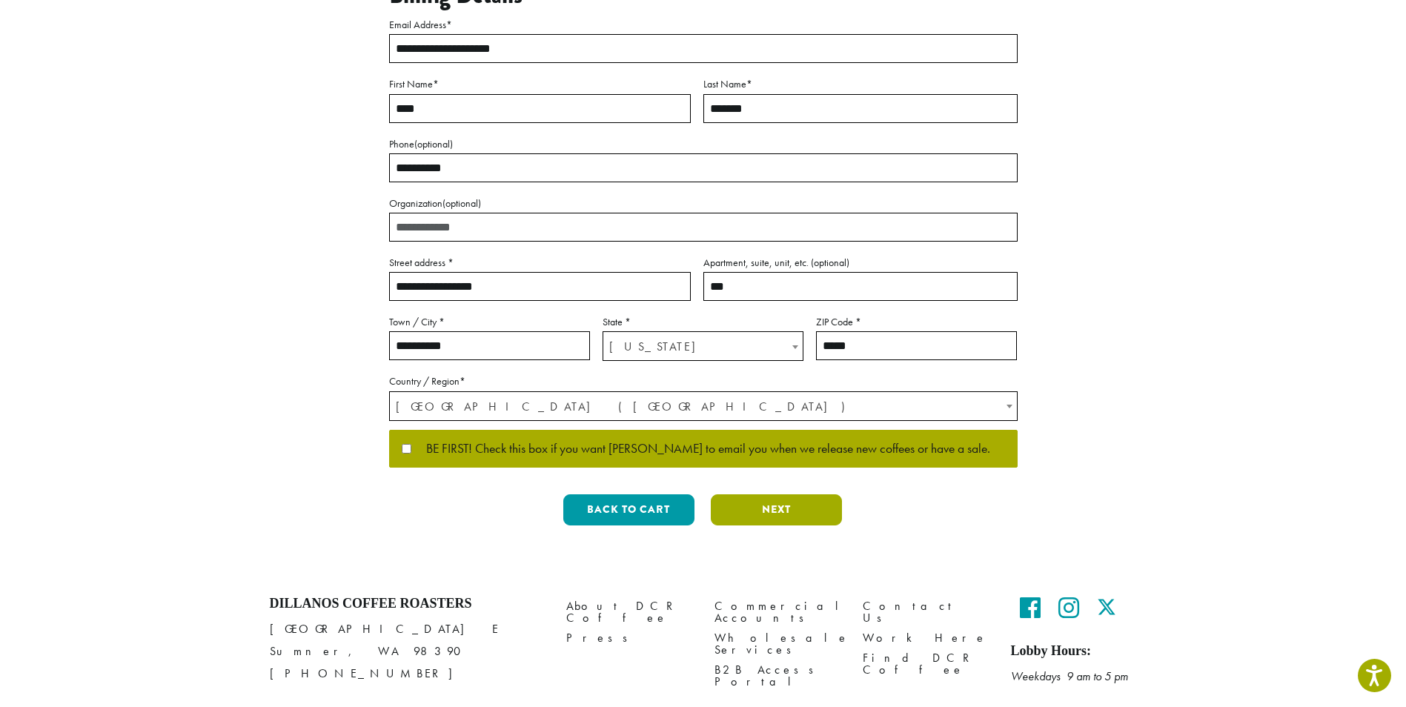
click at [779, 494] on button "Next" at bounding box center [776, 509] width 131 height 31
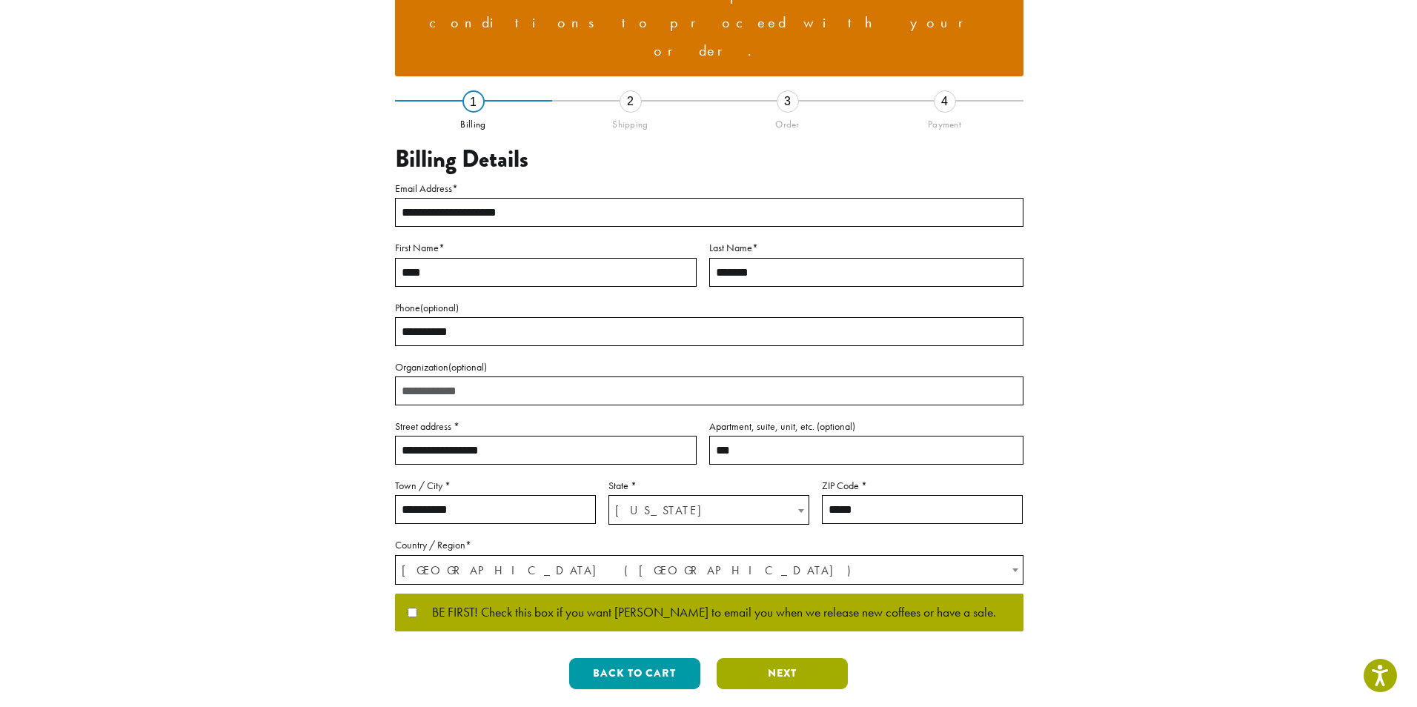
scroll to position [16, 0]
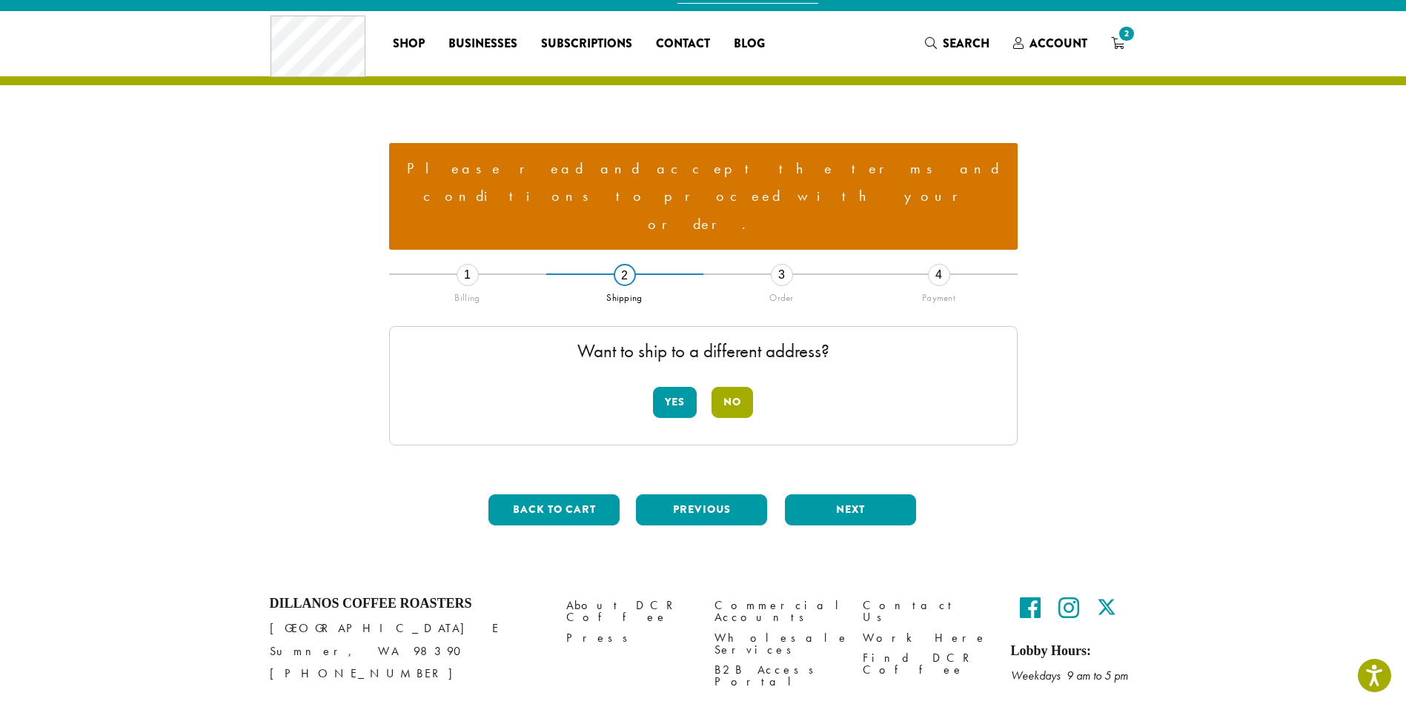
click at [728, 387] on button "No" at bounding box center [732, 402] width 42 height 31
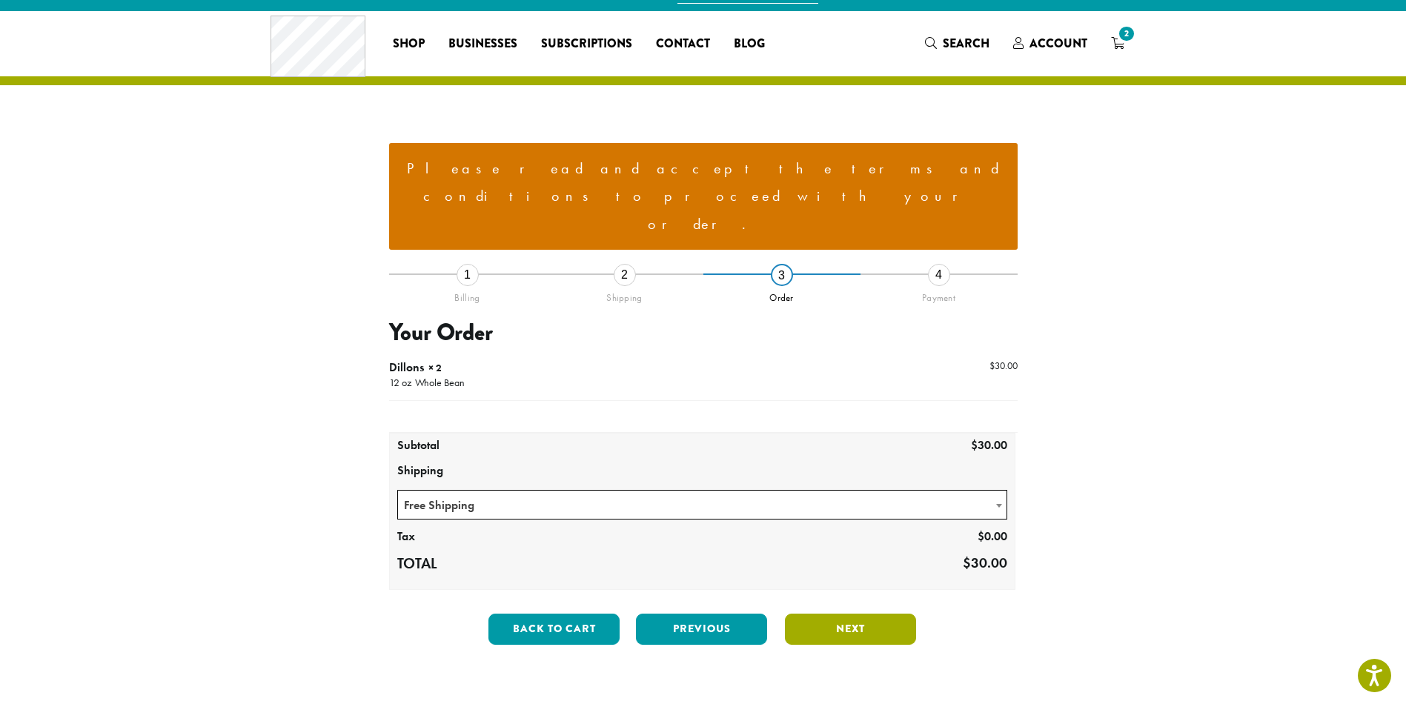
click at [874, 614] on button "Next" at bounding box center [850, 629] width 131 height 31
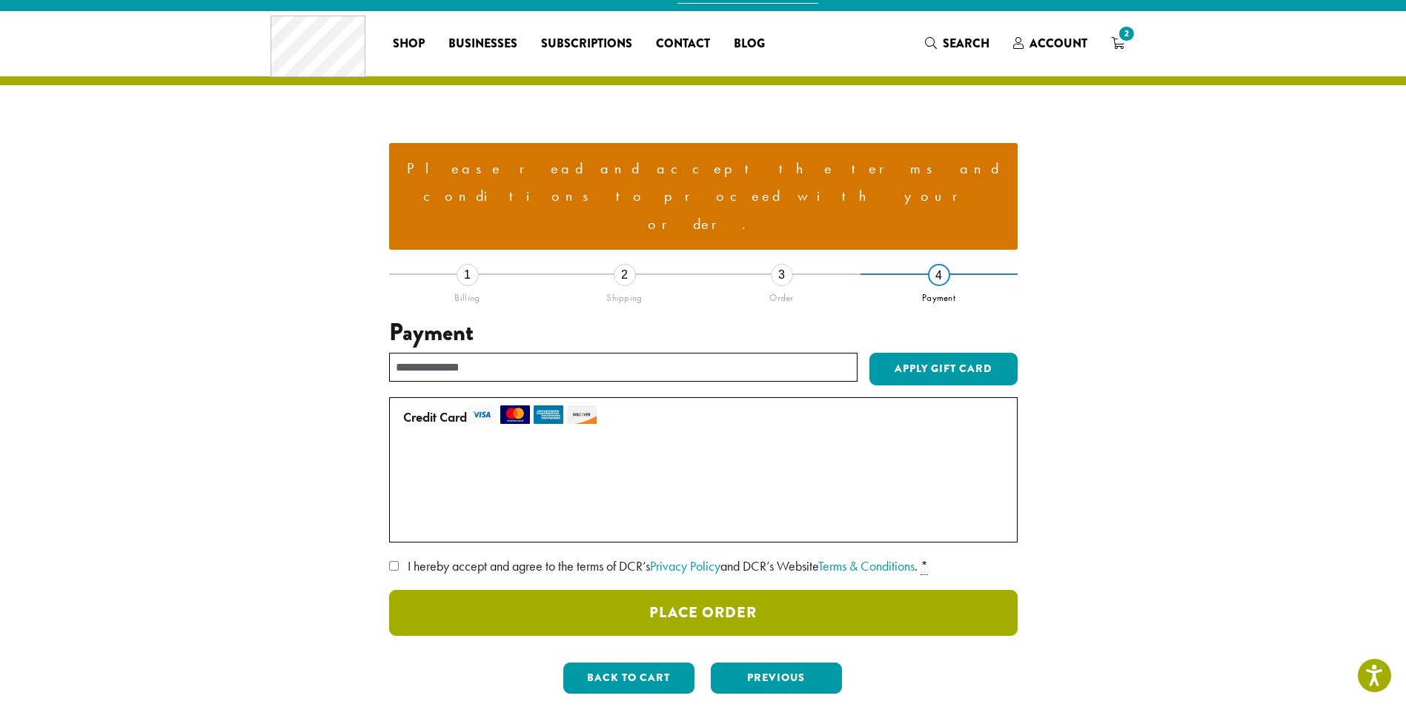
click at [726, 590] on button "Place Order" at bounding box center [703, 613] width 628 height 46
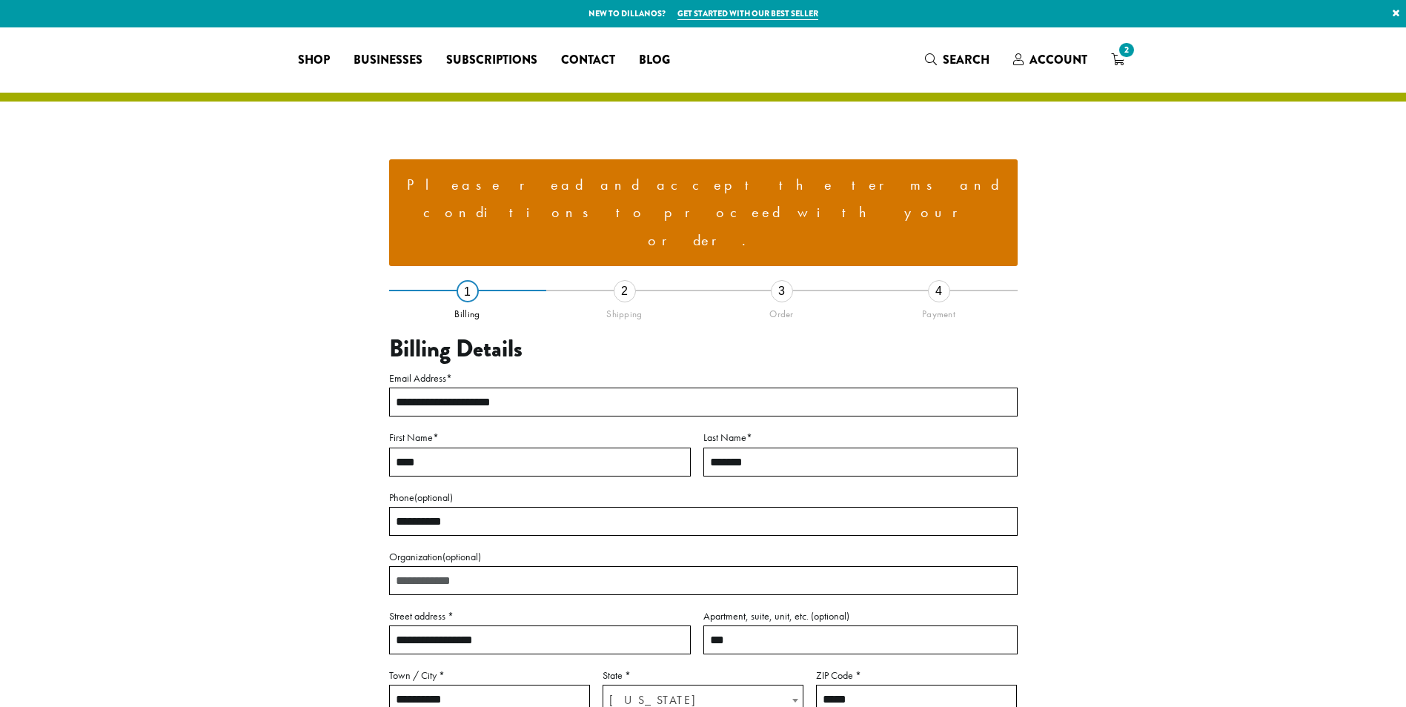
select select "**"
click at [1123, 51] on span "2" at bounding box center [1126, 50] width 20 height 20
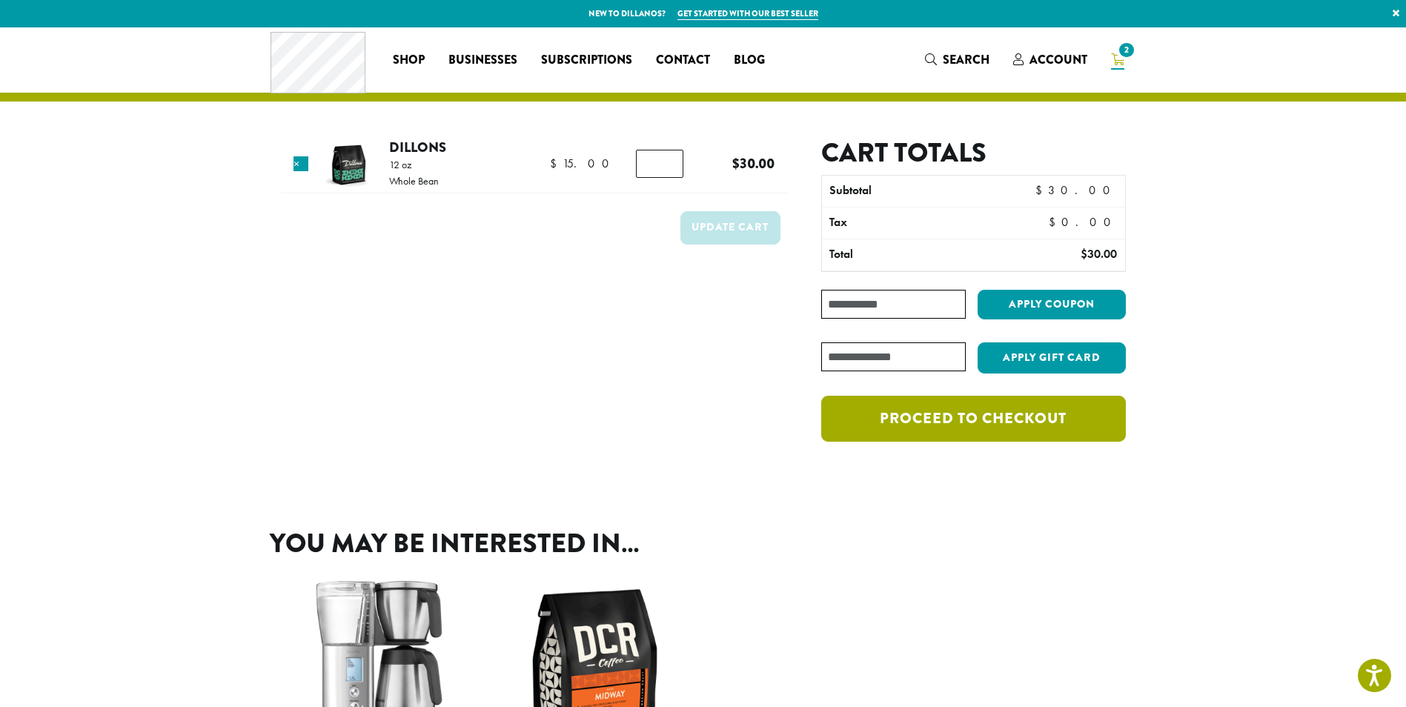
click at [955, 417] on link "Proceed to checkout" at bounding box center [973, 419] width 304 height 46
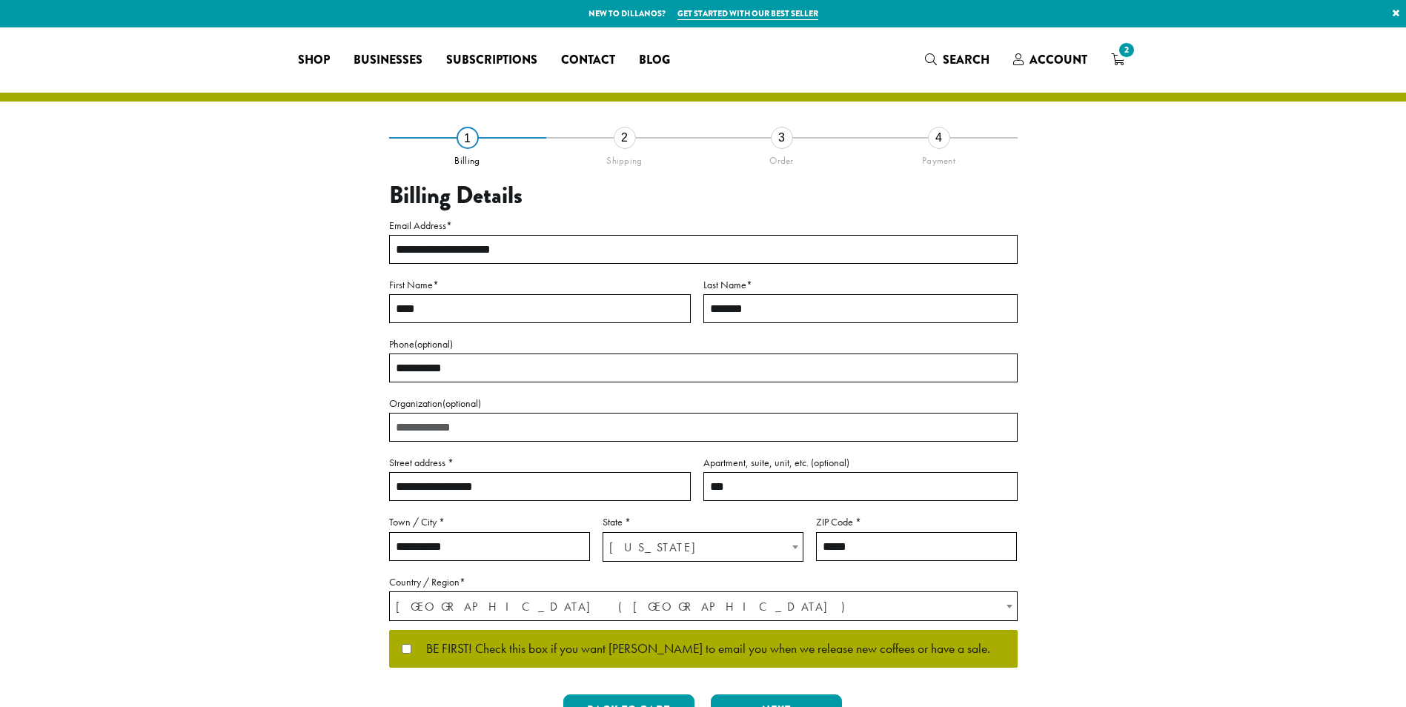
select select "**"
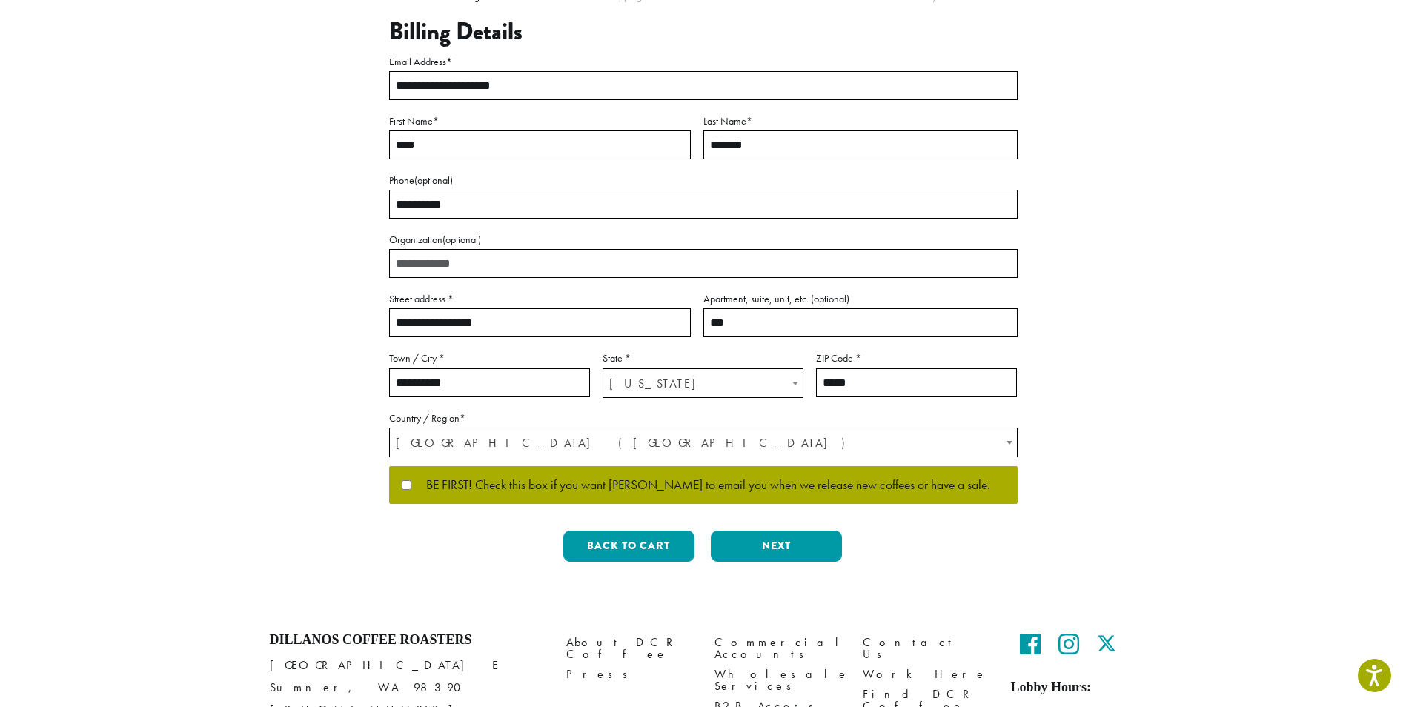
scroll to position [256, 0]
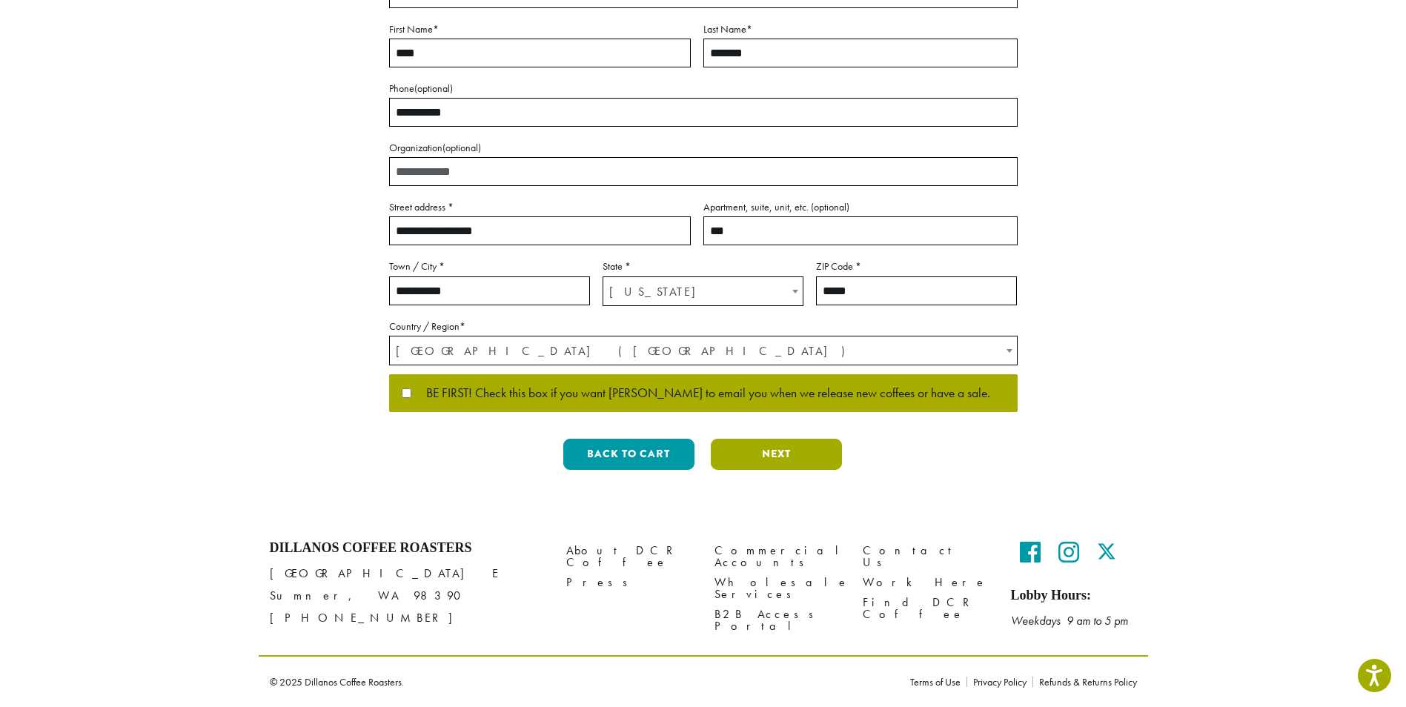
click at [794, 448] on button "Next" at bounding box center [776, 454] width 131 height 31
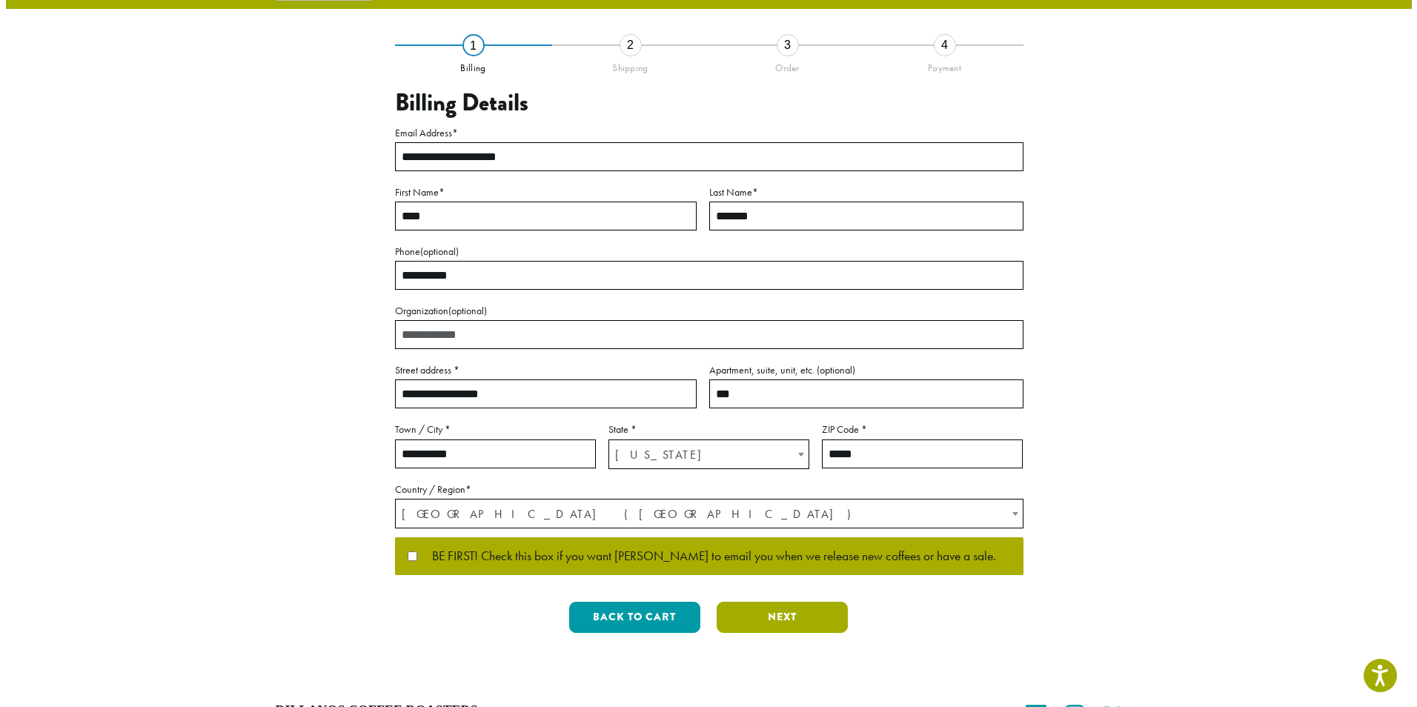
scroll to position [0, 0]
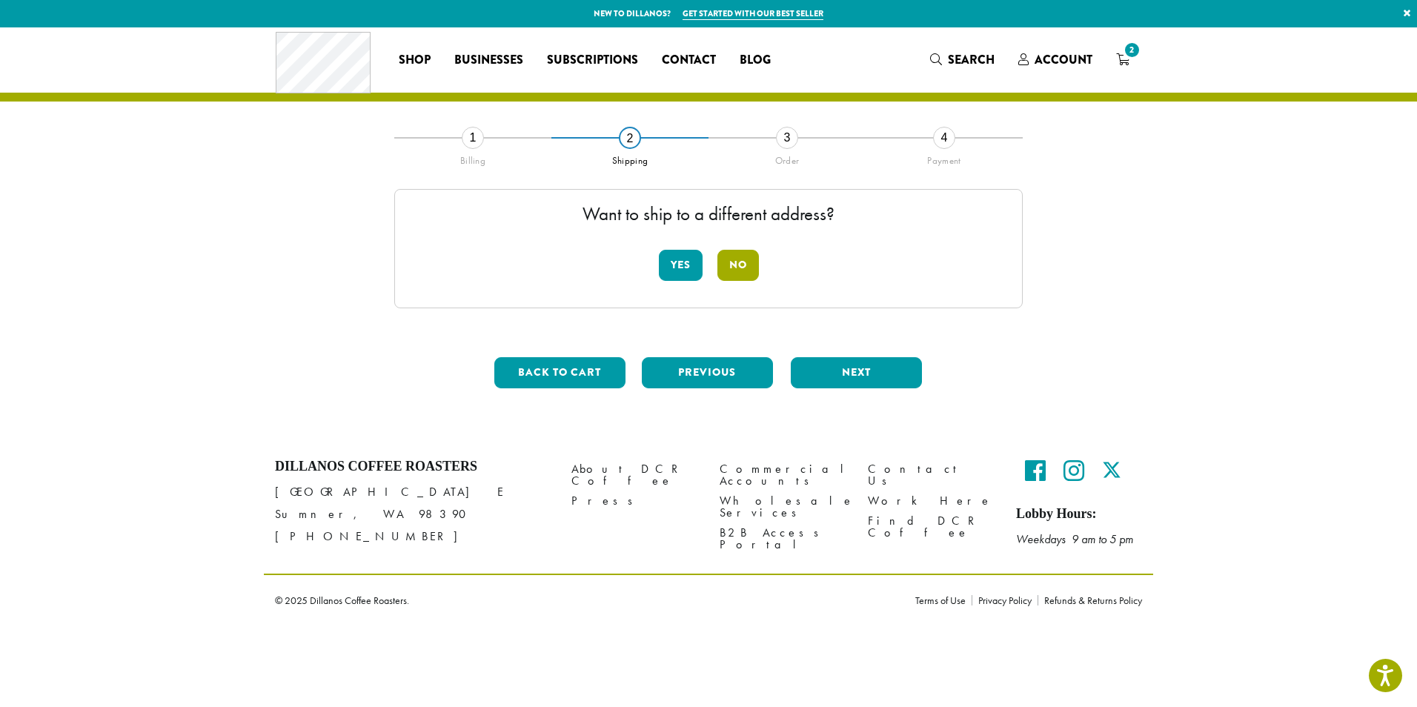
click at [739, 262] on button "No" at bounding box center [738, 265] width 42 height 31
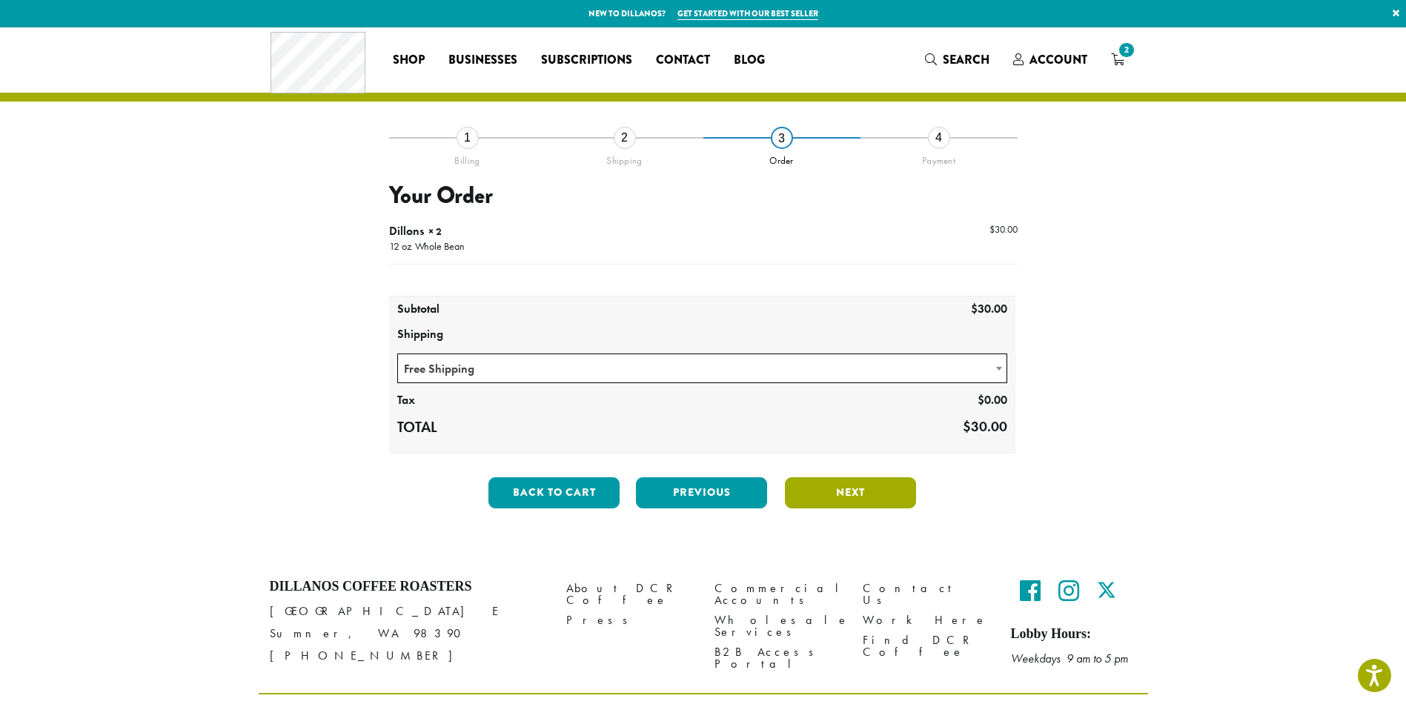
click at [829, 485] on button "Next" at bounding box center [850, 492] width 131 height 31
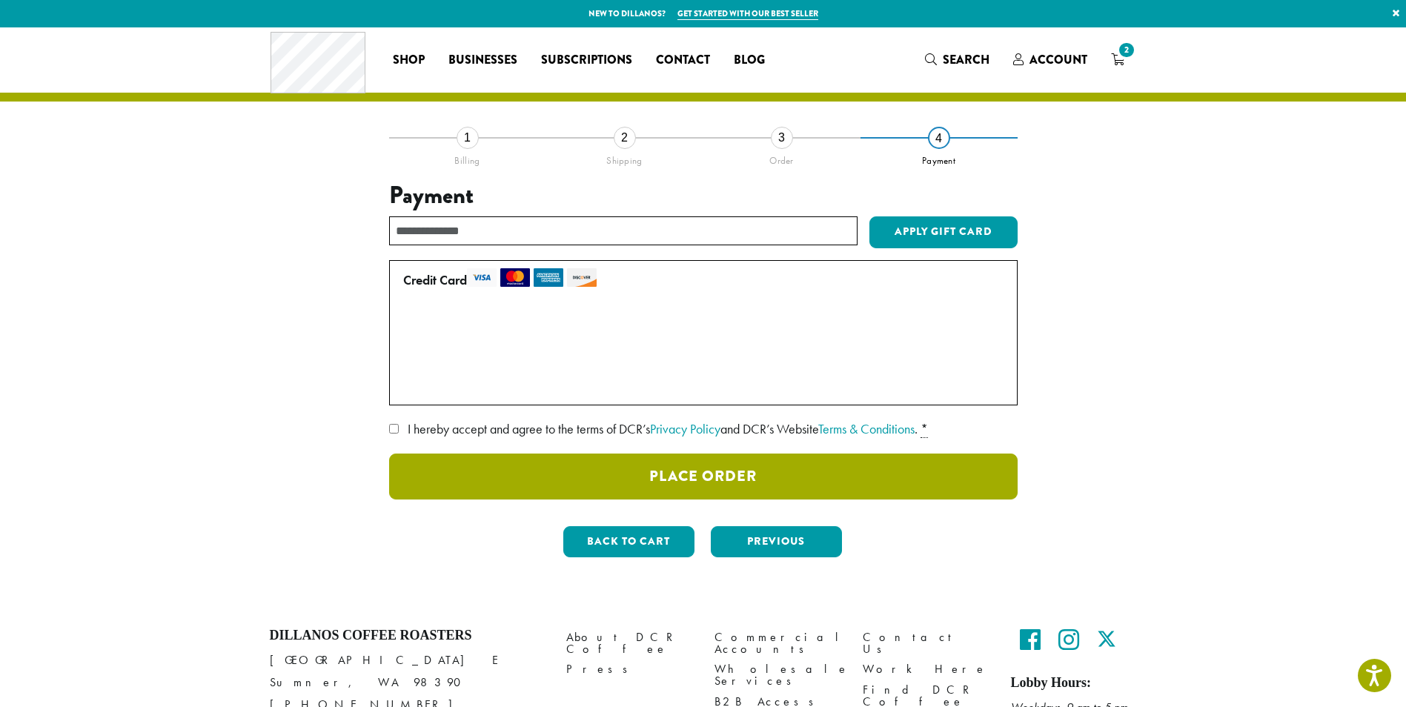
click at [674, 470] on button "Place Order" at bounding box center [703, 477] width 628 height 46
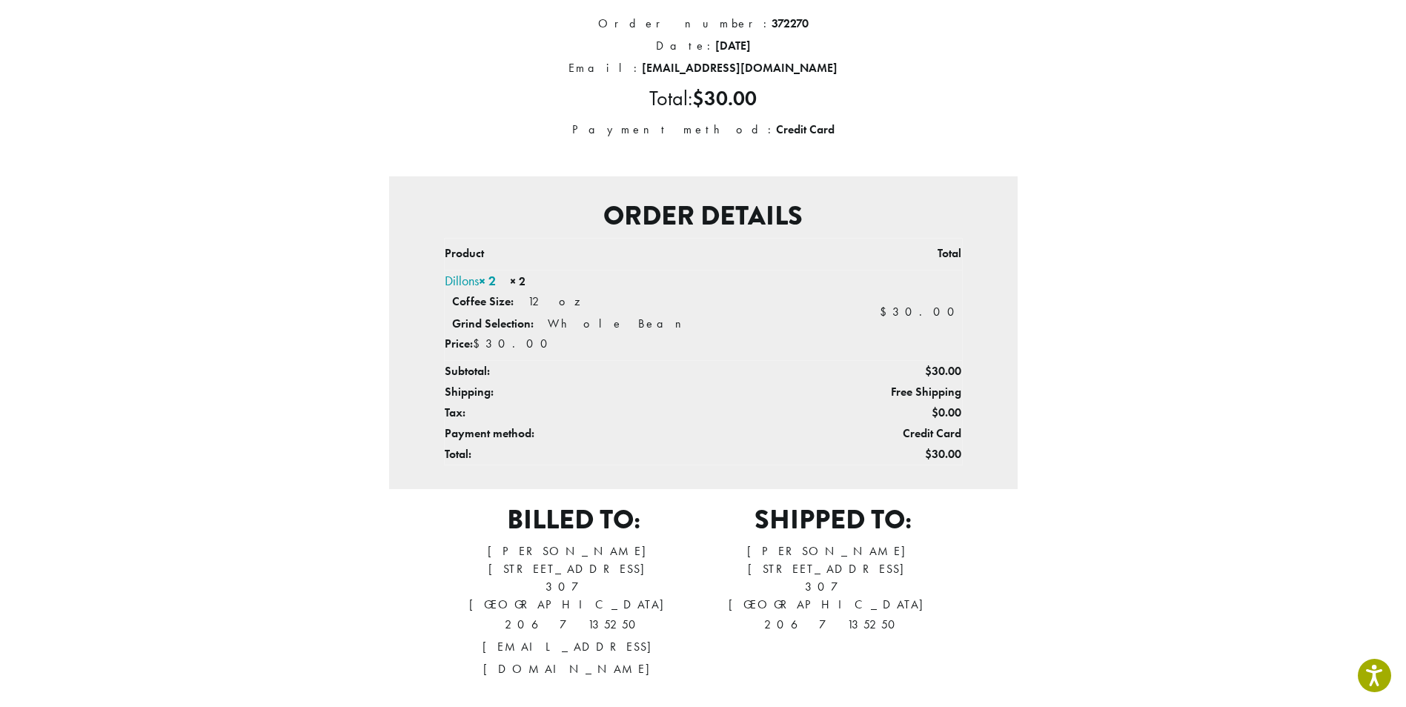
scroll to position [388, 0]
